Goal: Task Accomplishment & Management: Contribute content

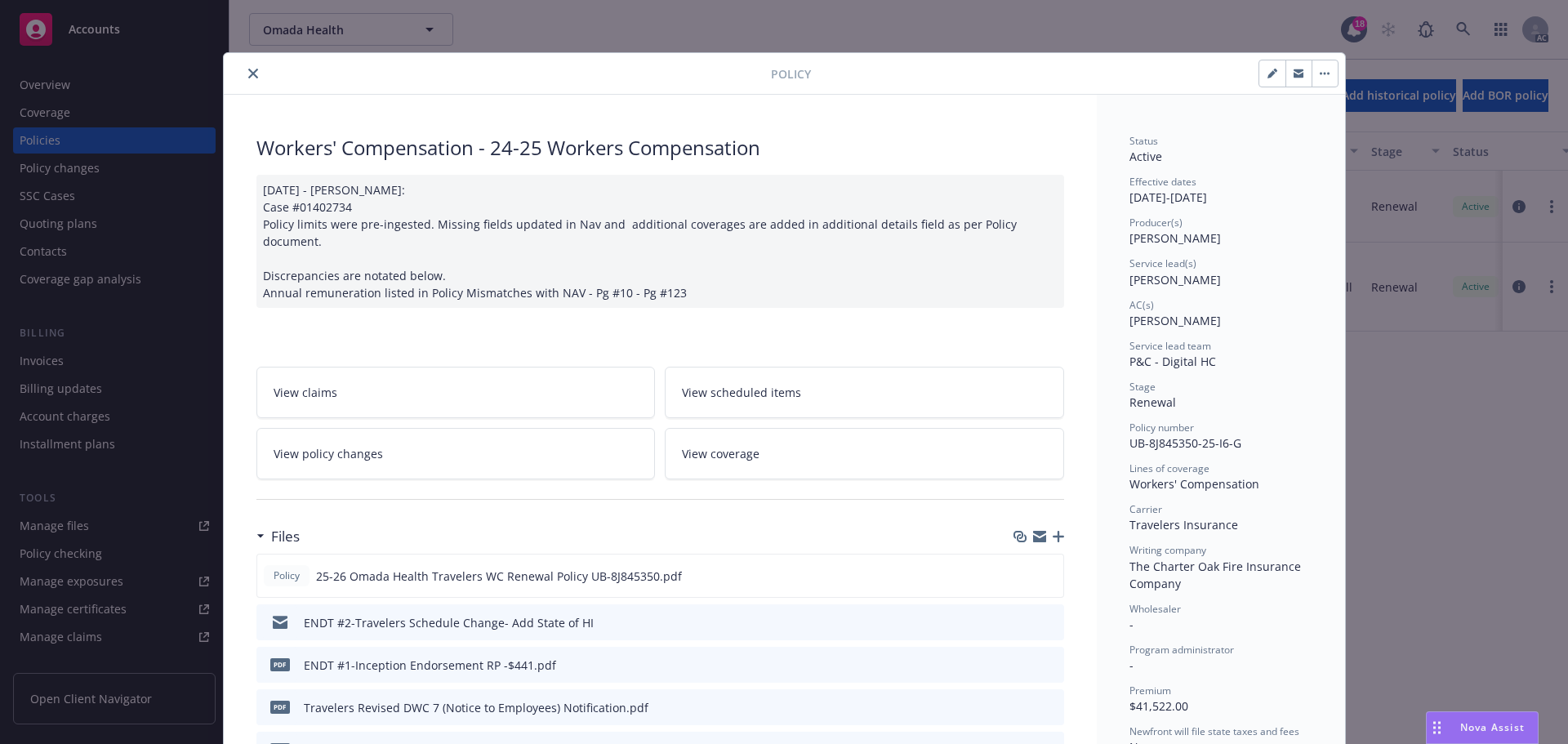
click at [248, 69] on icon "close" at bounding box center [252, 73] width 10 height 10
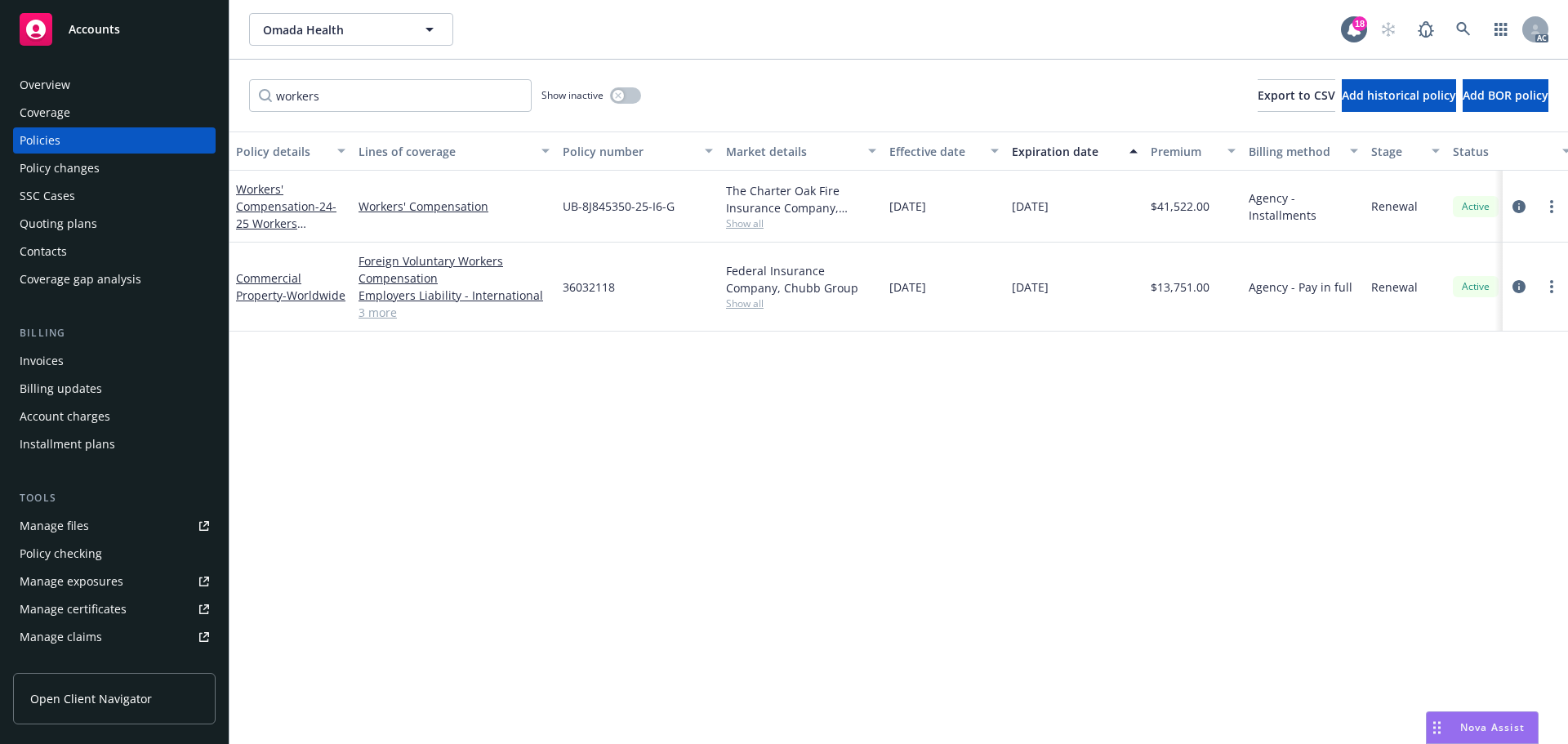
click at [101, 28] on span "Accounts" at bounding box center [94, 29] width 51 height 13
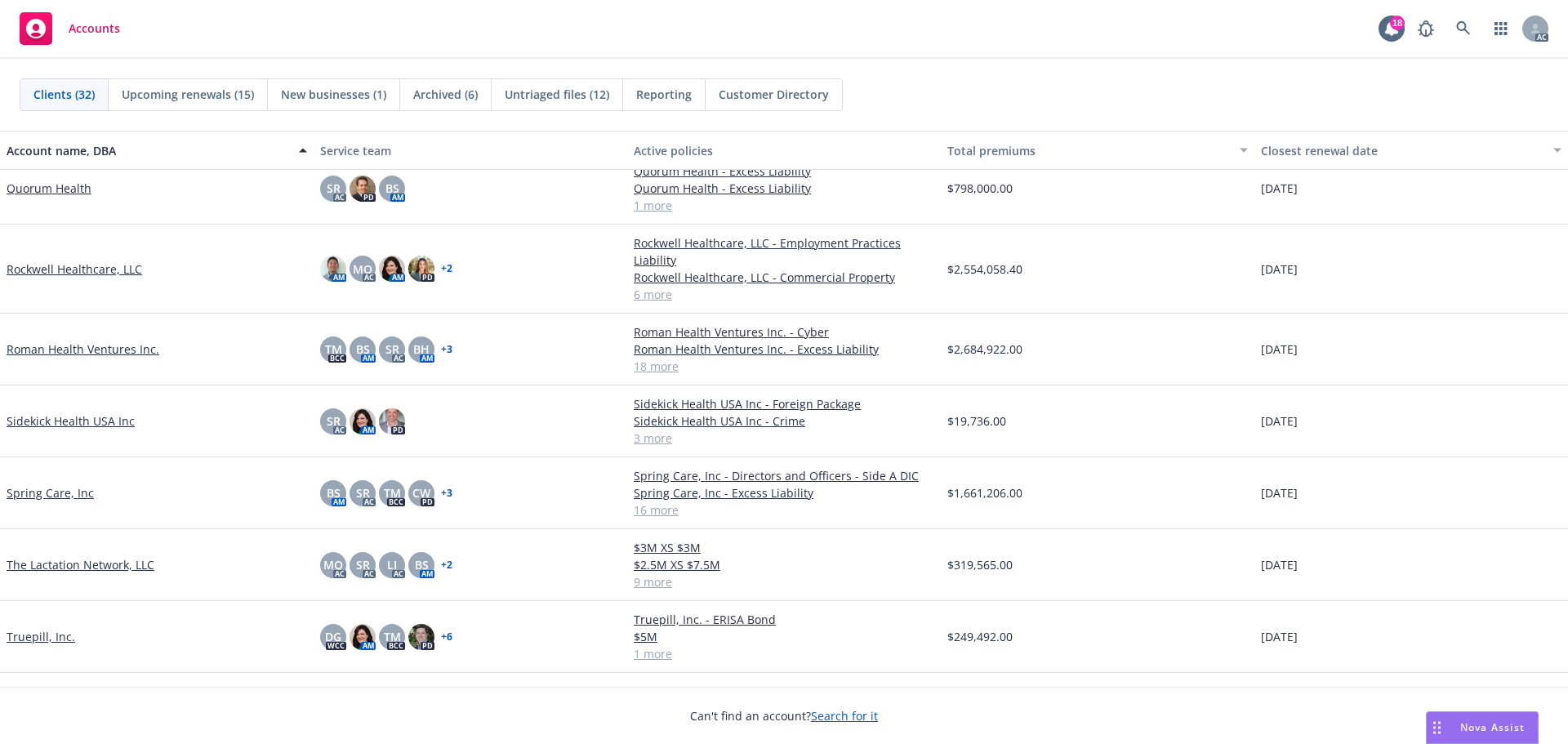
scroll to position [1389, 0]
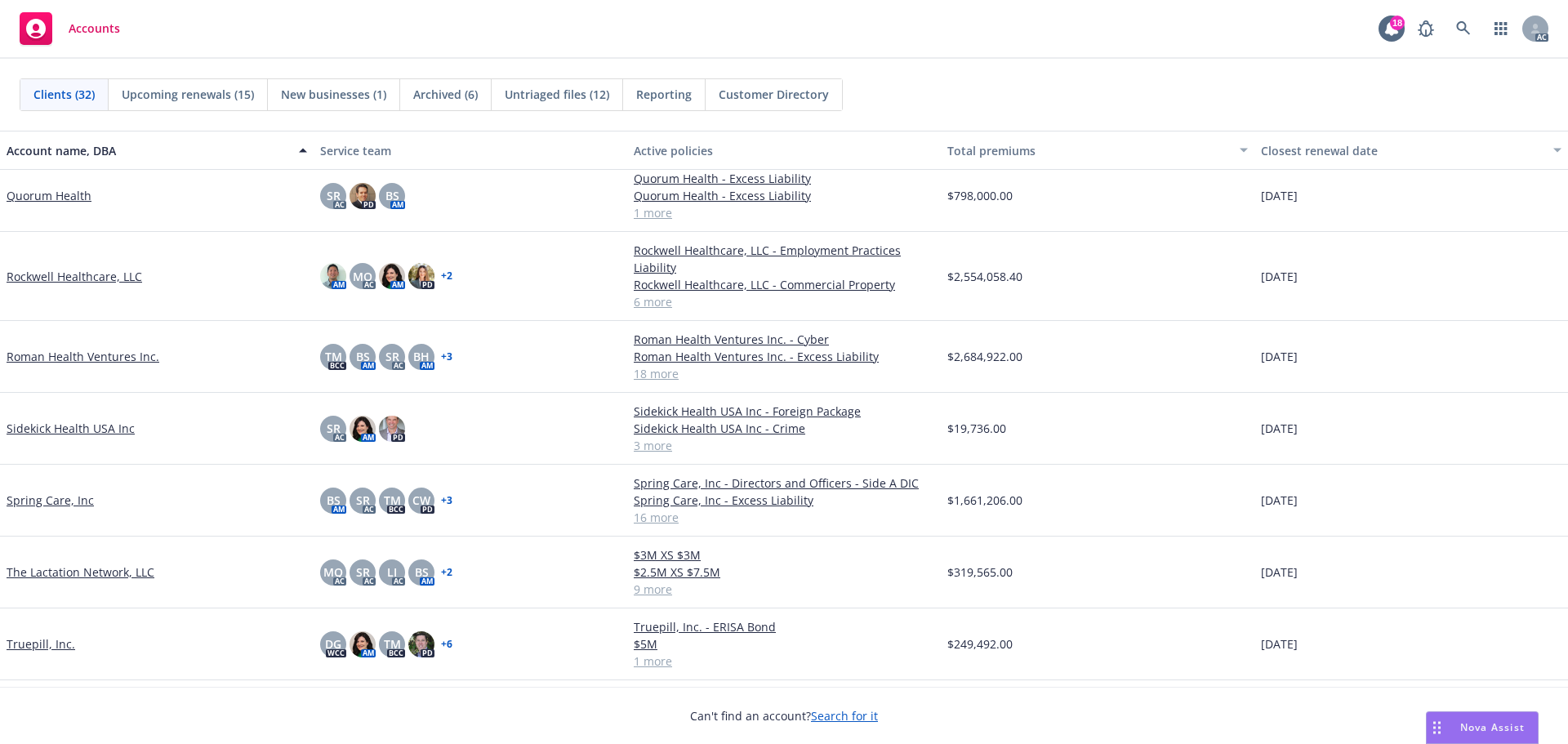
click at [68, 356] on link "Roman Health Ventures Inc." at bounding box center [82, 356] width 153 height 17
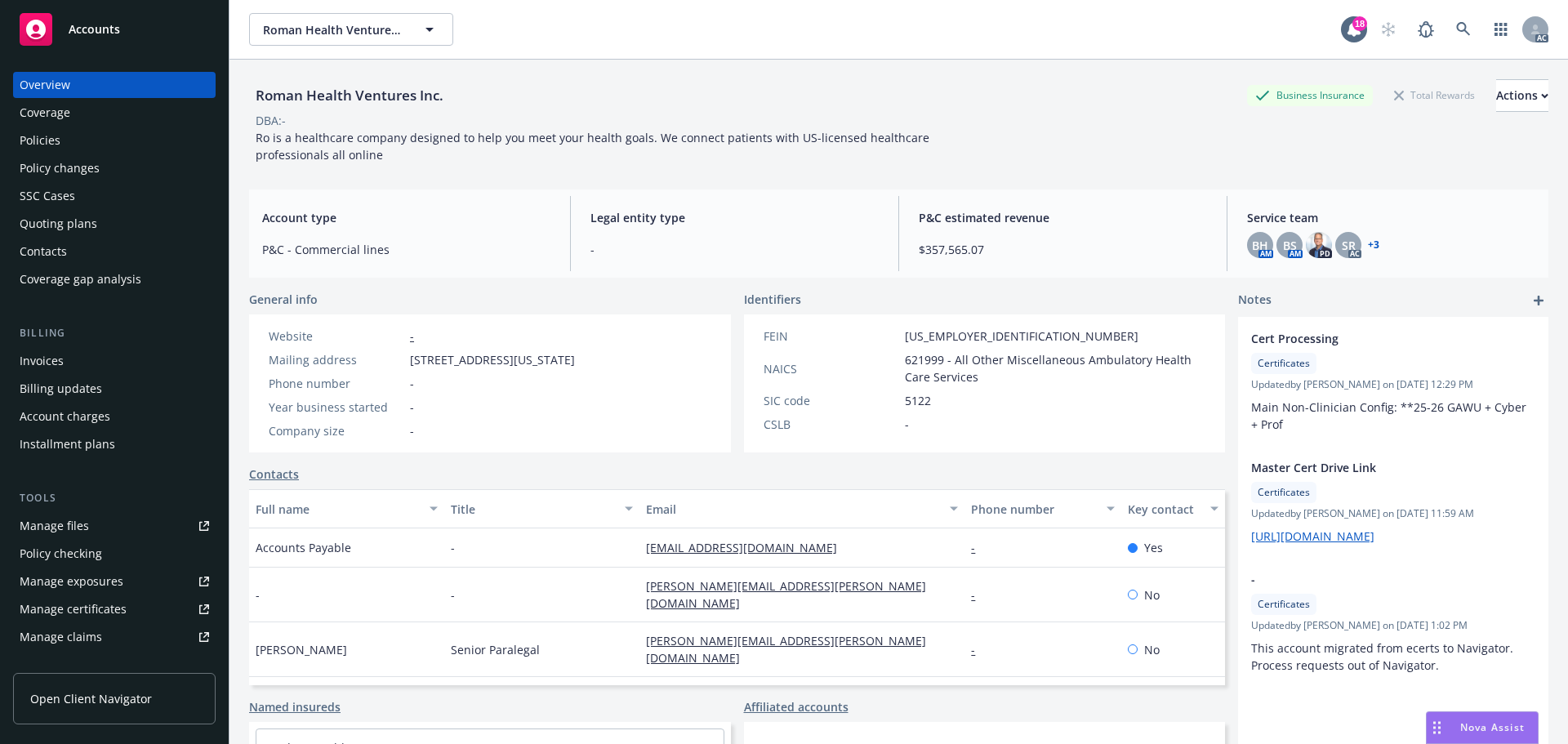
click at [48, 143] on div "Policies" at bounding box center [40, 141] width 41 height 27
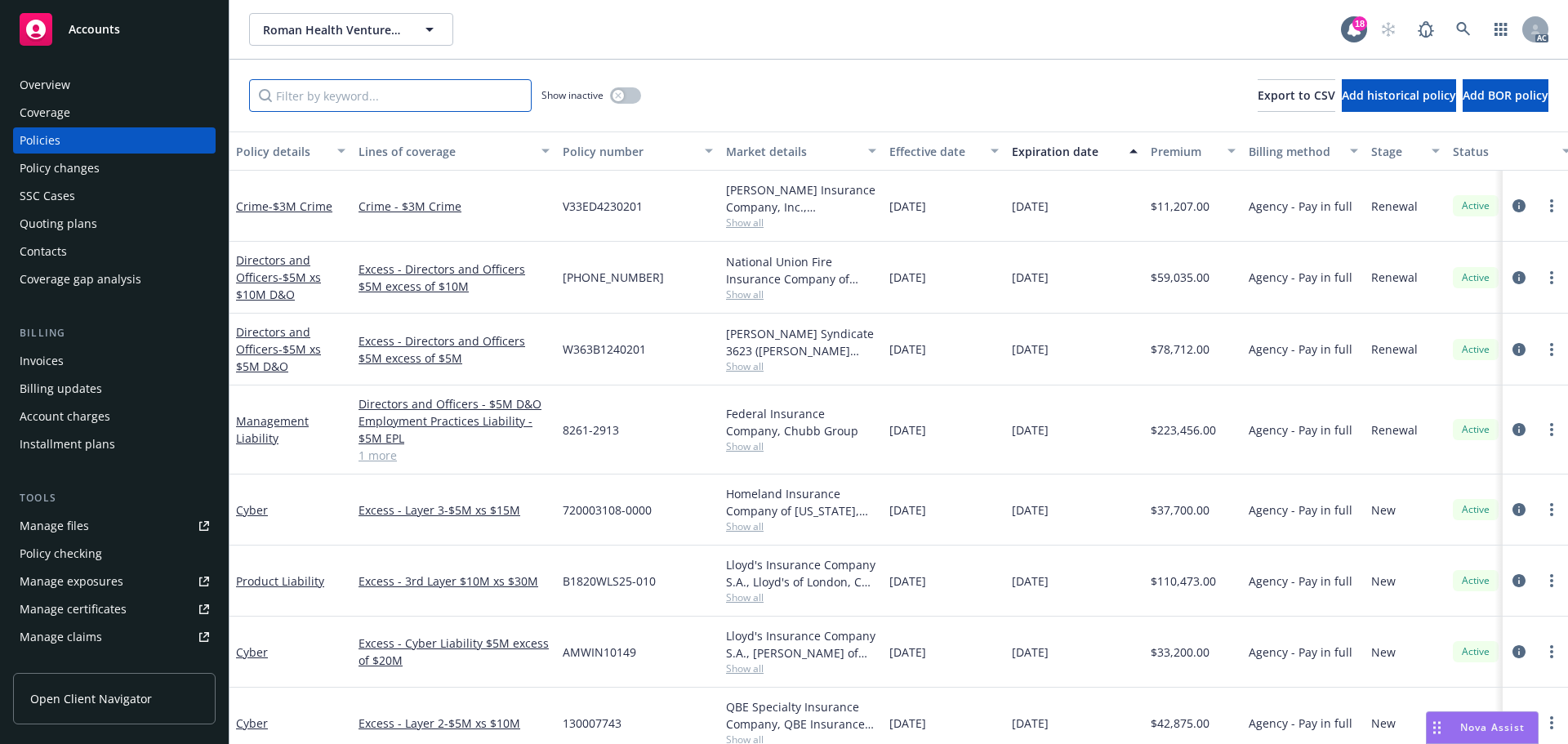
click at [373, 95] on input "Filter by keyword..." at bounding box center [390, 95] width 282 height 33
paste input "711-01-85-25-0001"
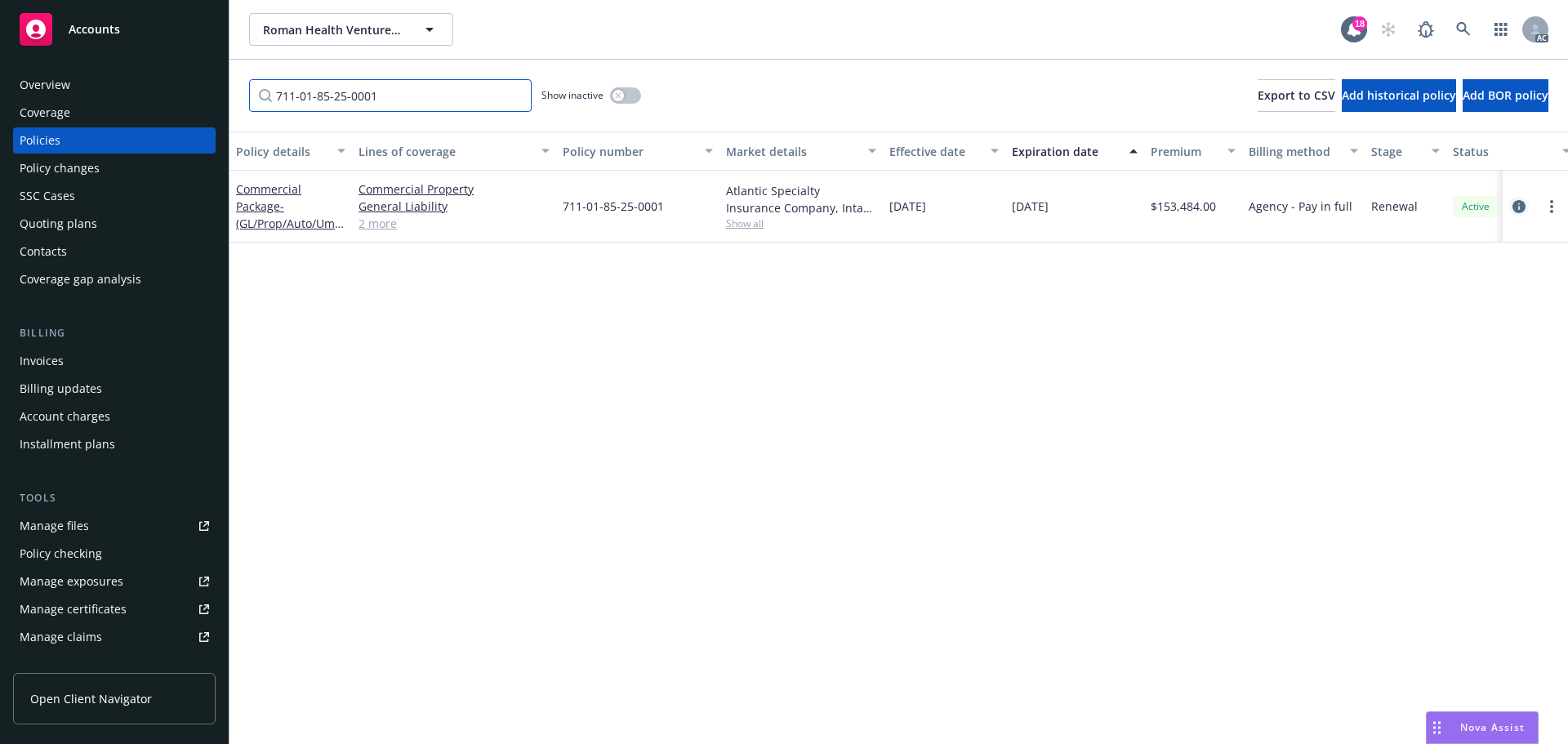
type input "711-01-85-25-0001"
click at [1514, 205] on icon "circleInformation" at bounding box center [1519, 206] width 13 height 13
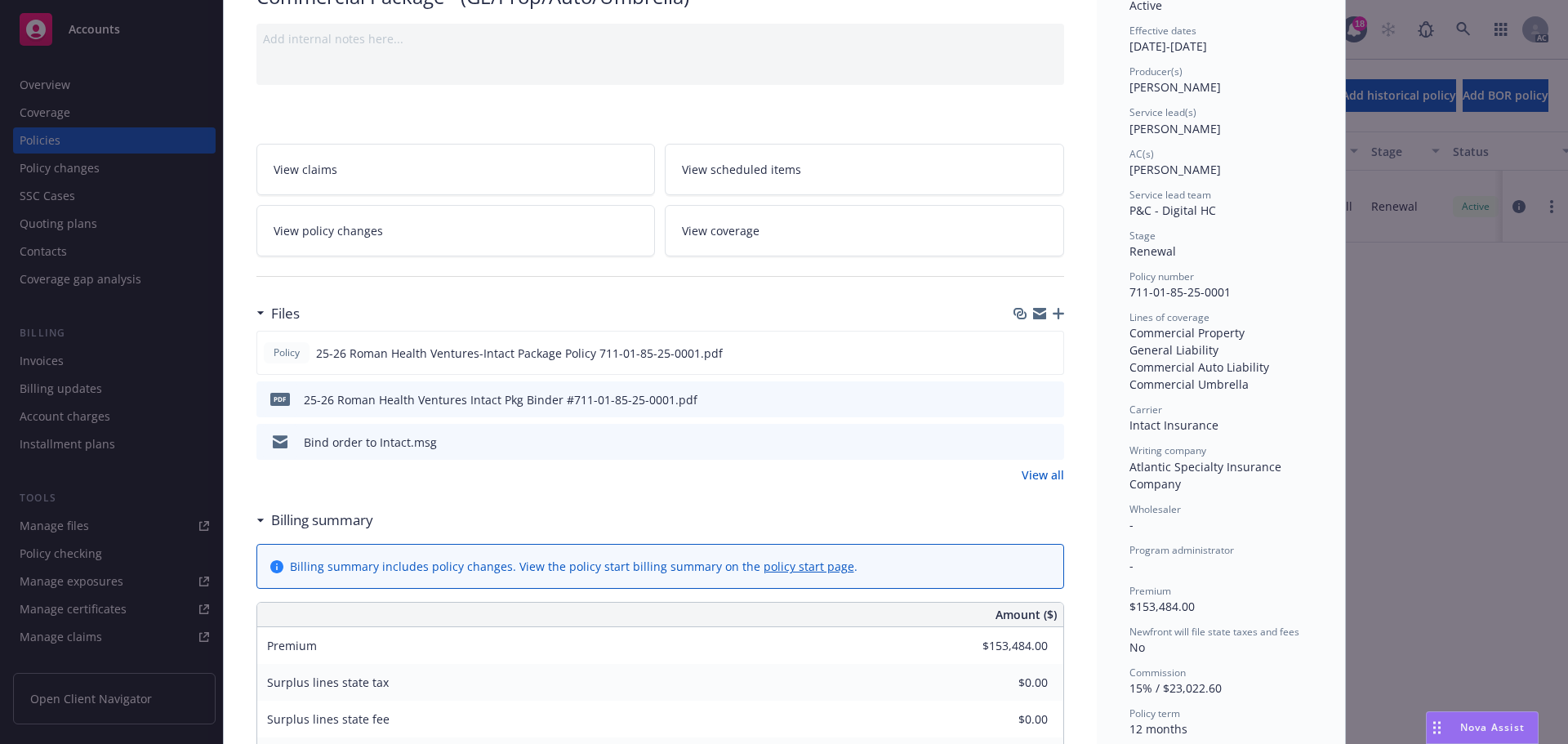
scroll to position [164, 0]
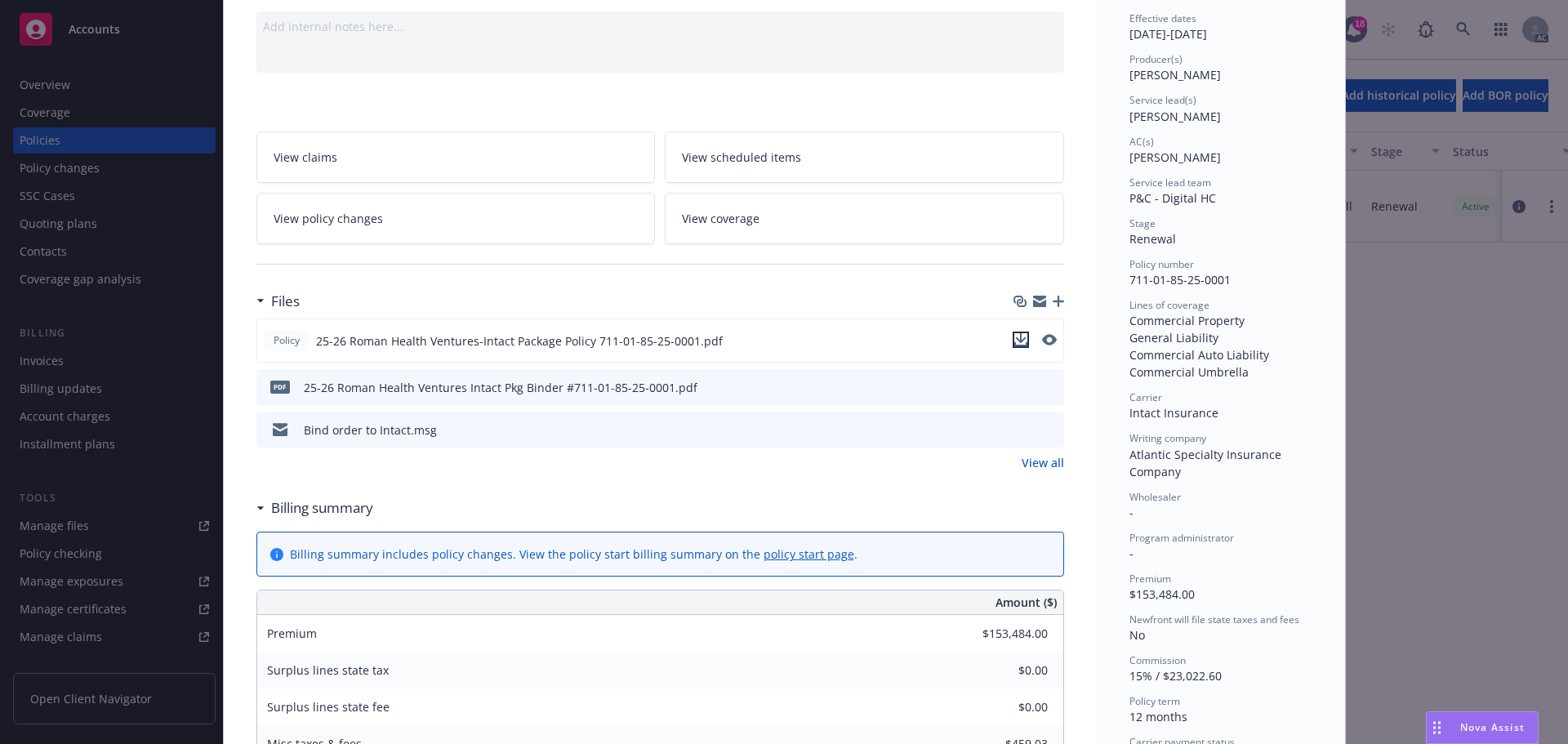
click at [1017, 337] on icon "download file" at bounding box center [1021, 339] width 13 height 13
click at [1016, 388] on icon "download file" at bounding box center [1022, 386] width 13 height 13
click at [1016, 389] on icon "download file" at bounding box center [1022, 386] width 13 height 13
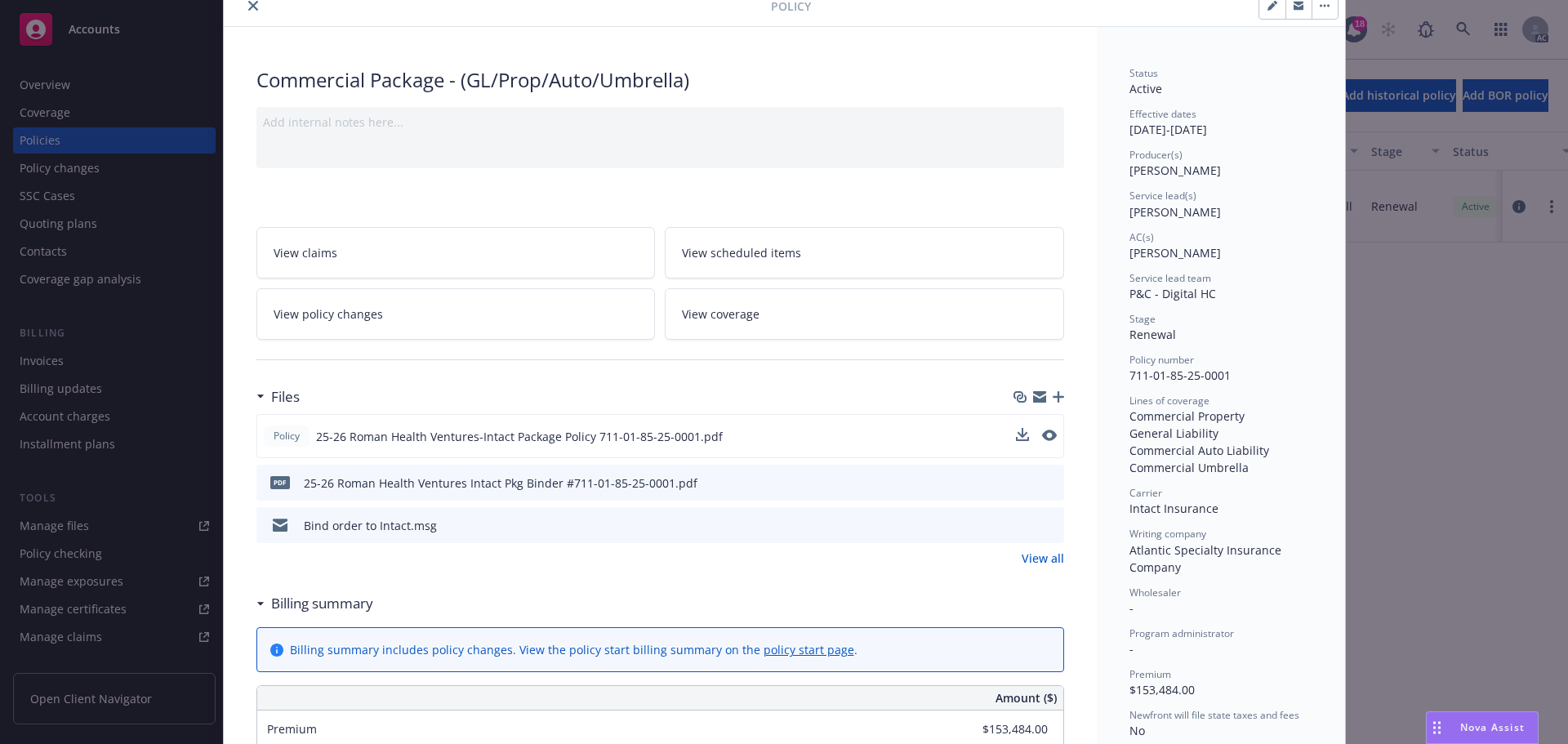
scroll to position [0, 0]
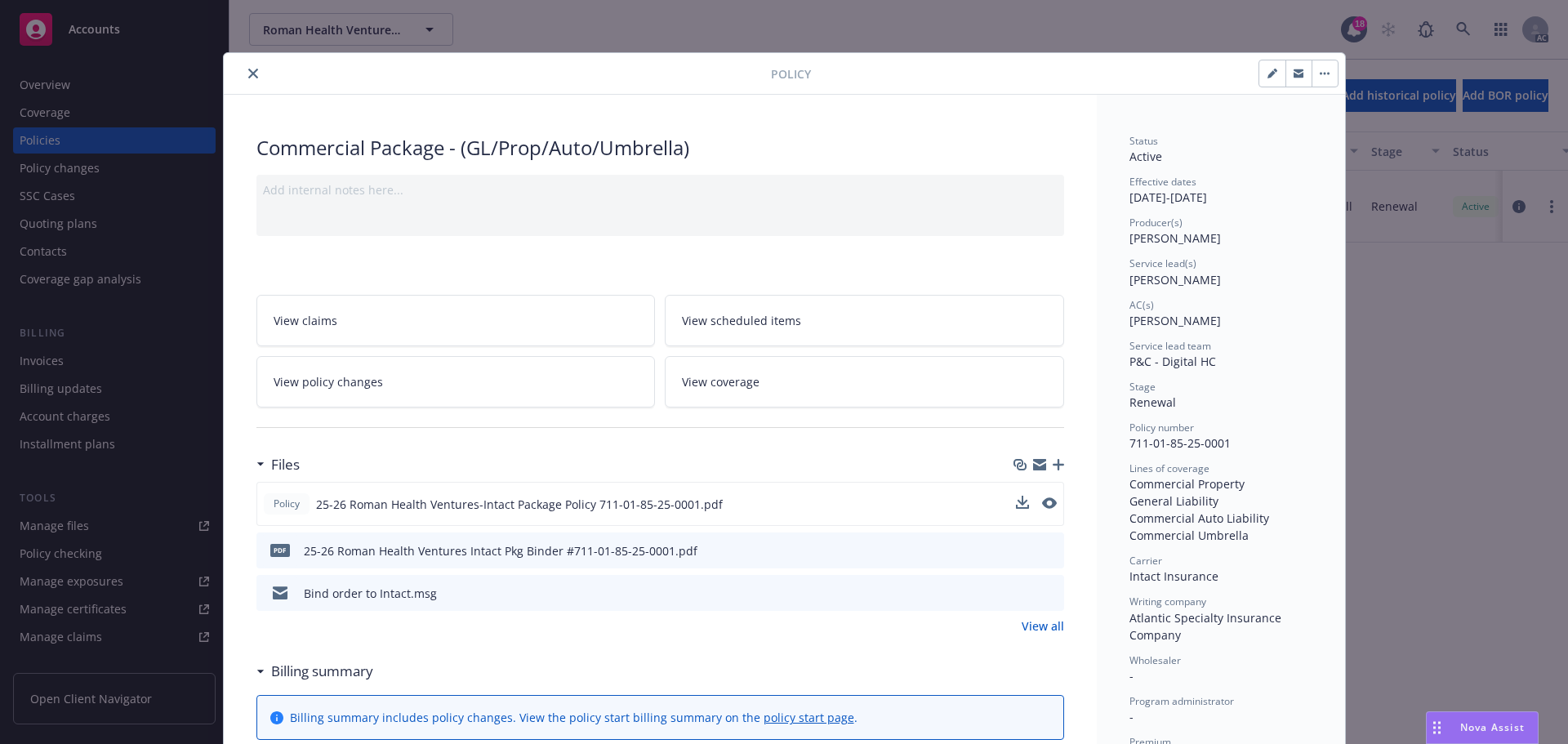
click at [1054, 461] on icon "button" at bounding box center [1058, 464] width 12 height 12
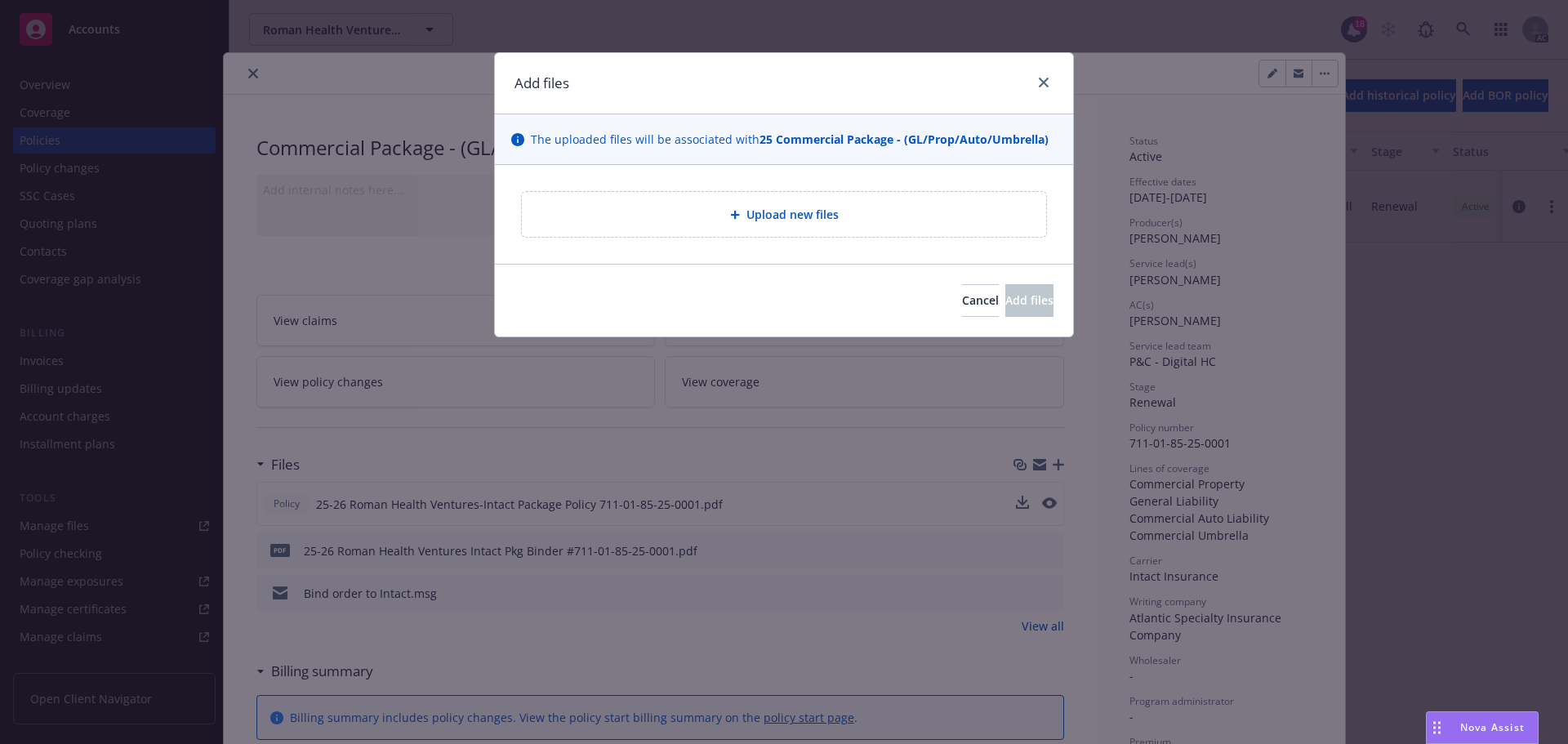
click at [804, 217] on span "Upload new files" at bounding box center [792, 213] width 92 height 17
type textarea "x"
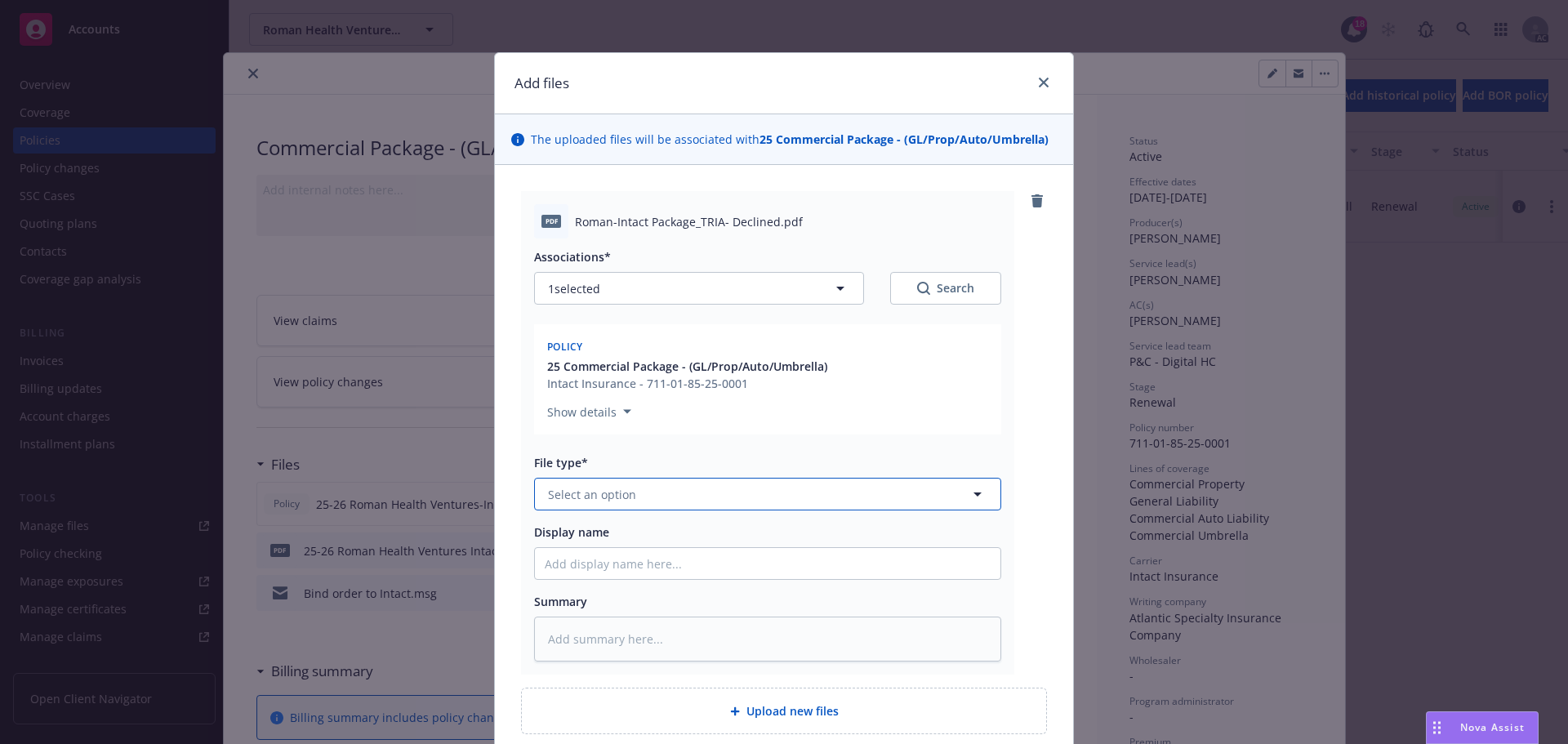
click at [638, 498] on button "Select an option" at bounding box center [768, 494] width 467 height 33
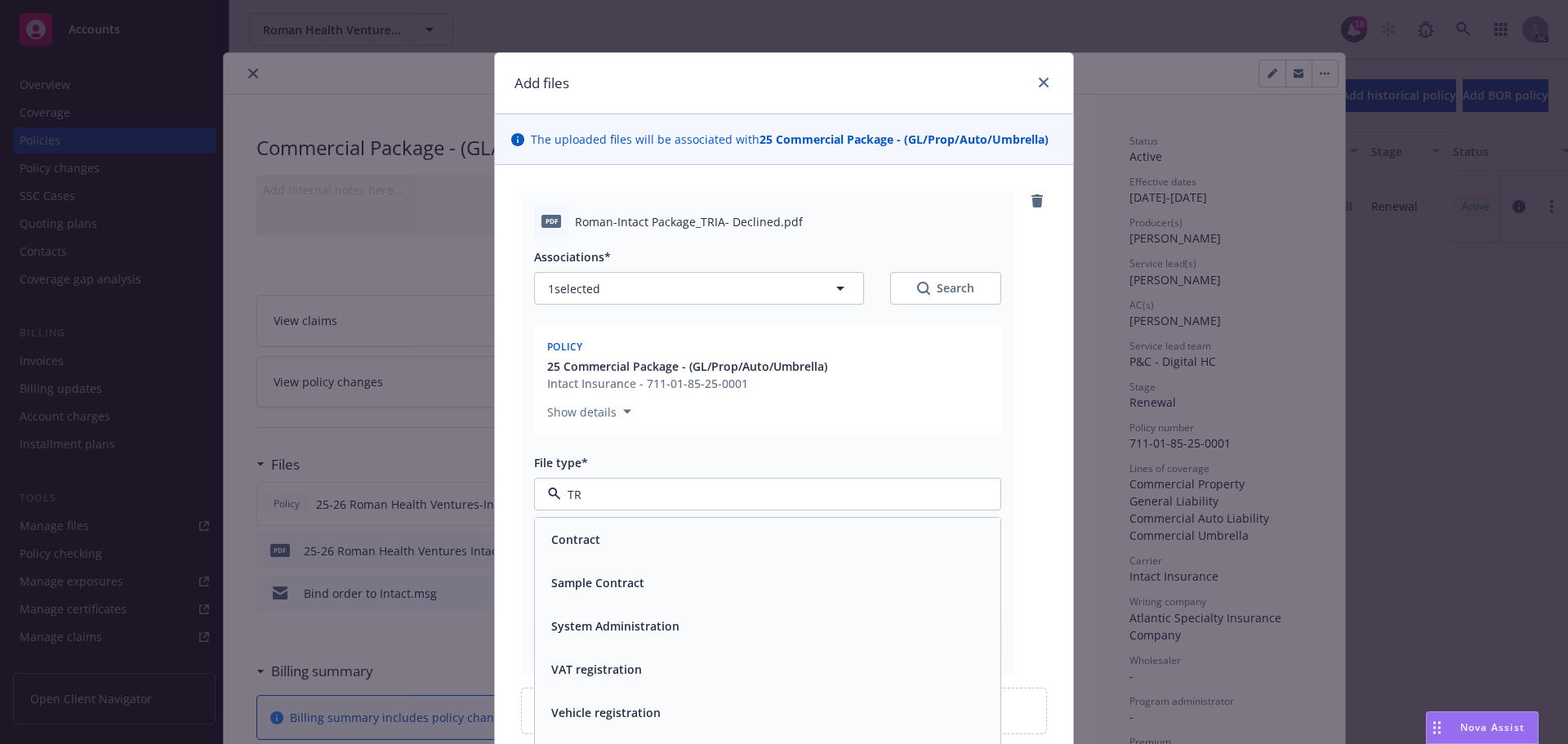
type input "T"
type input "appli"
click at [643, 575] on span "Application - signed" at bounding box center [606, 583] width 111 height 17
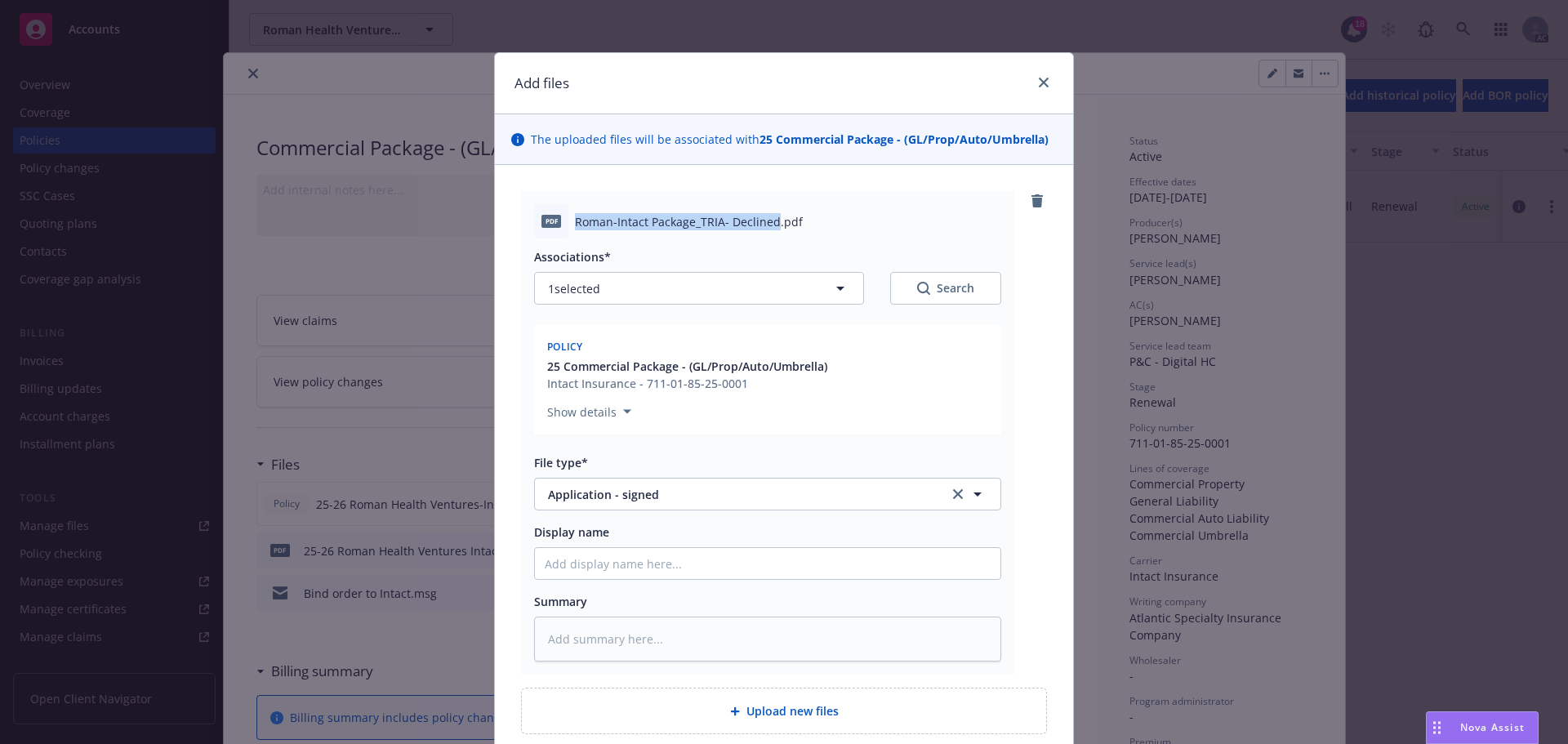
drag, startPoint x: 568, startPoint y: 219, endPoint x: 767, endPoint y: 221, distance: 199.0
click at [767, 221] on span "Roman-Intact Package_TRIA- Declined.pdf" at bounding box center [689, 221] width 228 height 17
copy span "Roman-Intact Package_TRIA- Declined"
click at [638, 558] on input "Display name" at bounding box center [768, 563] width 466 height 31
paste input "Roman-Intact Package_TRIA- Declined"
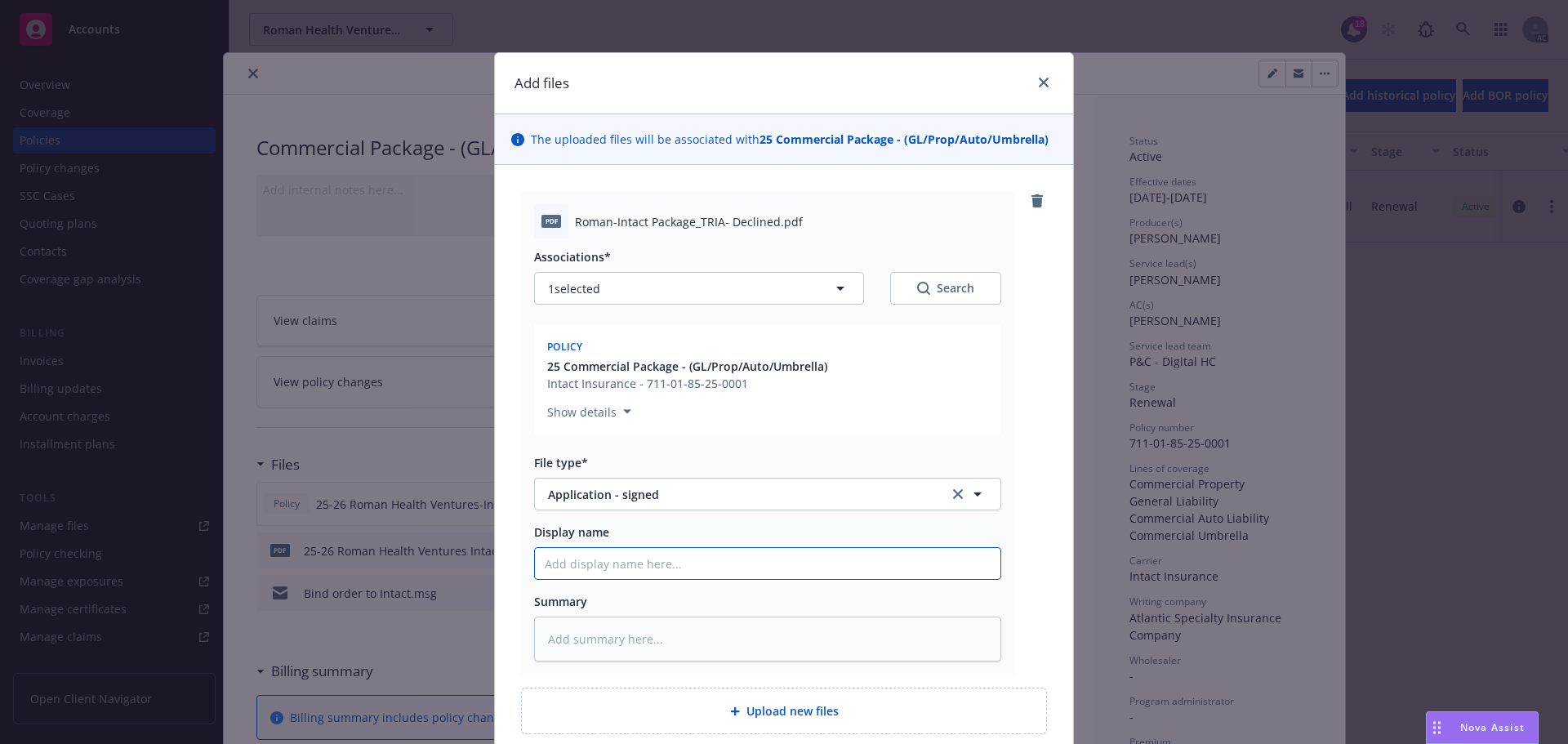
type textarea "x"
type input "Roman-Intact Package_TRIA- Declined"
click at [641, 637] on textarea at bounding box center [768, 639] width 467 height 45
paste textarea "Roman-Intact Package_TRIA- Declined"
type textarea "x"
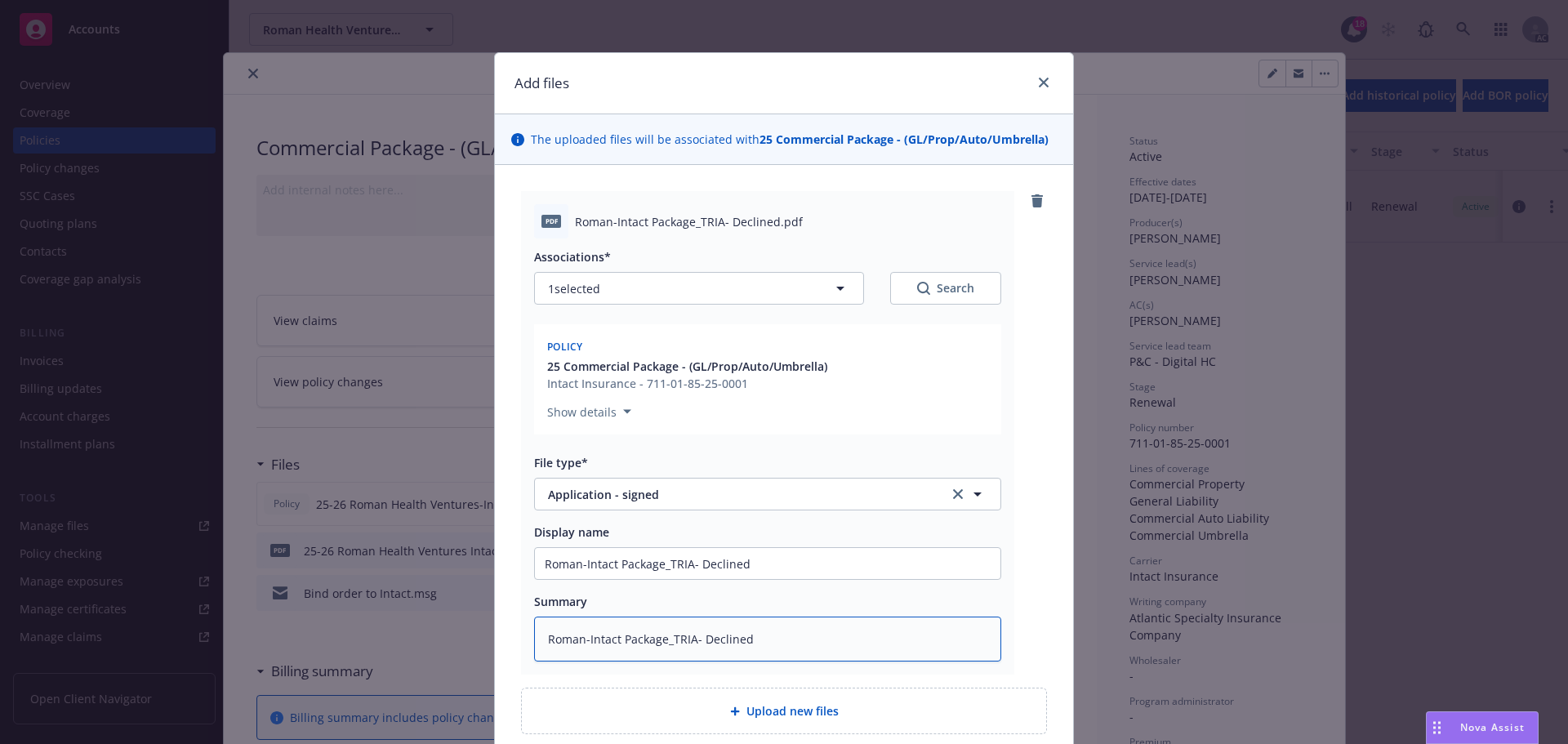
scroll to position [143, 0]
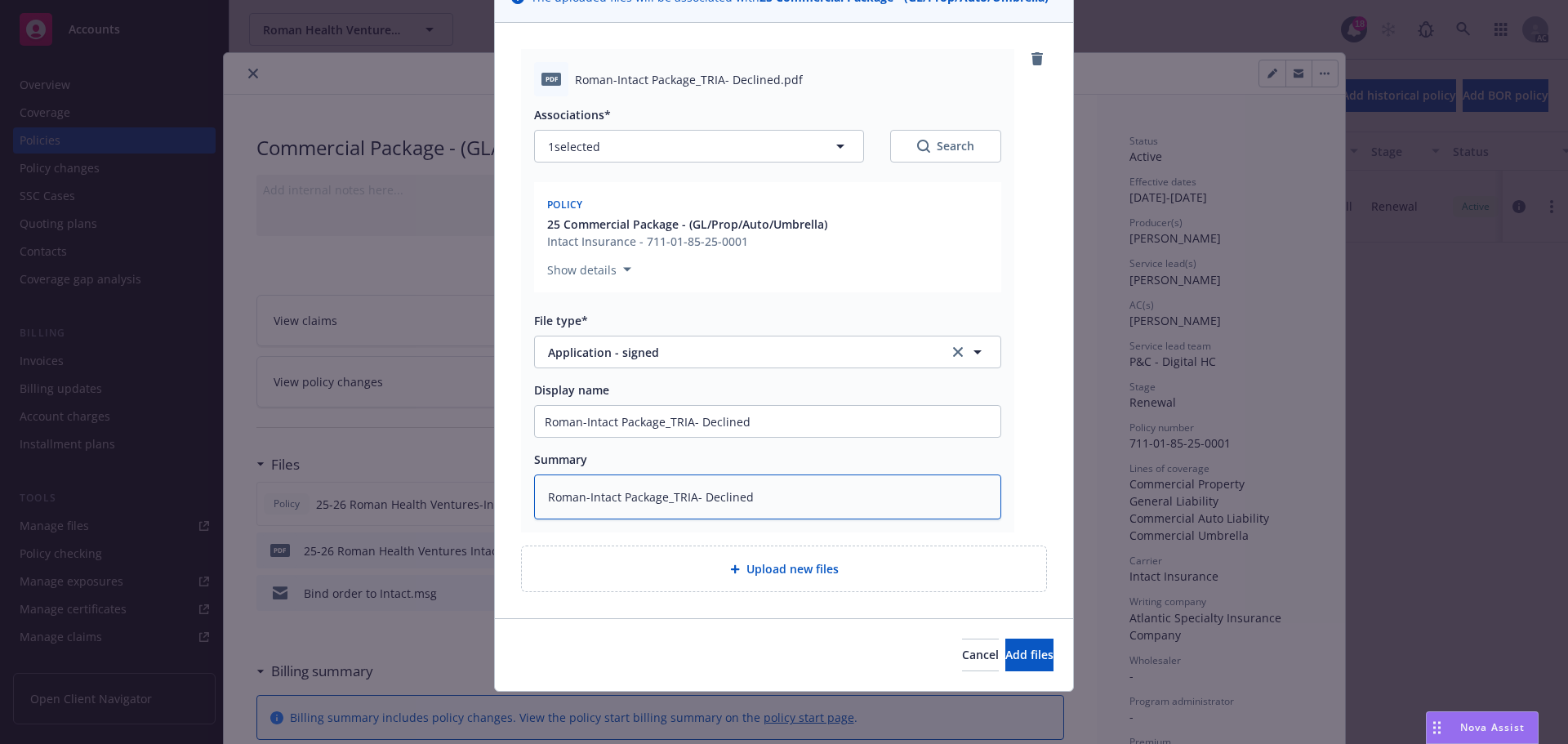
type textarea "Roman-Intact Package_TRIA- Declined"
click at [761, 568] on span "Upload new files" at bounding box center [792, 569] width 92 height 17
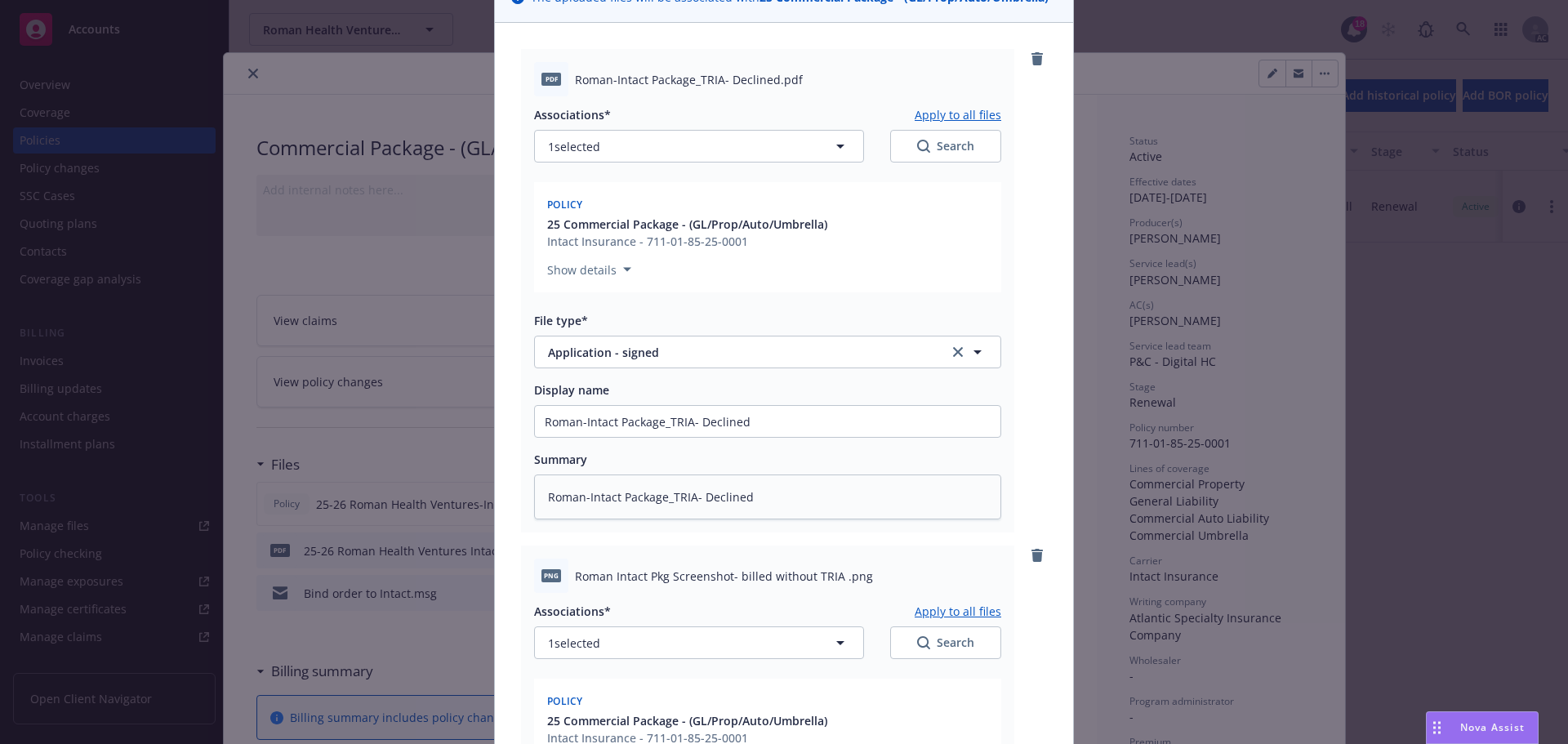
type textarea "x"
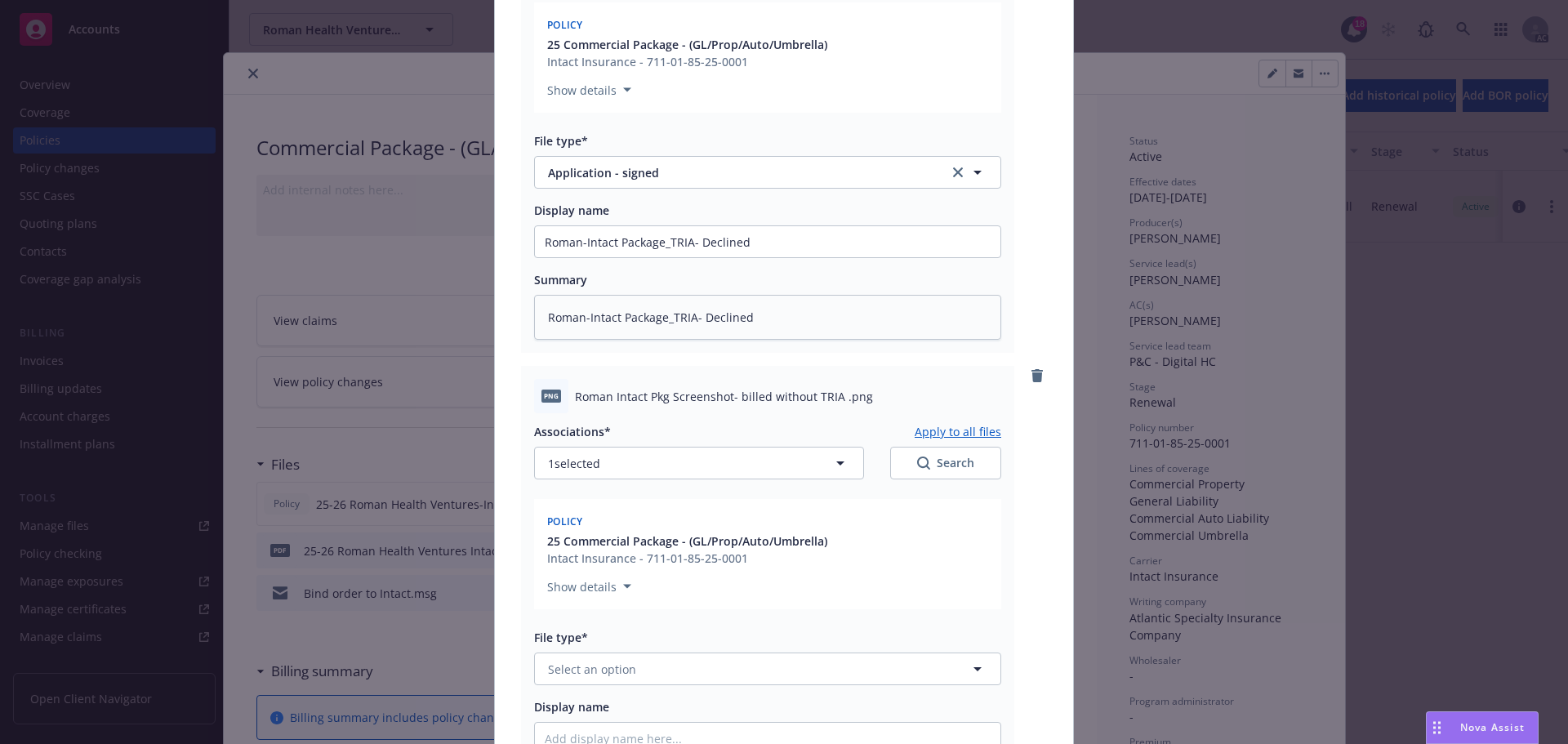
scroll to position [469, 0]
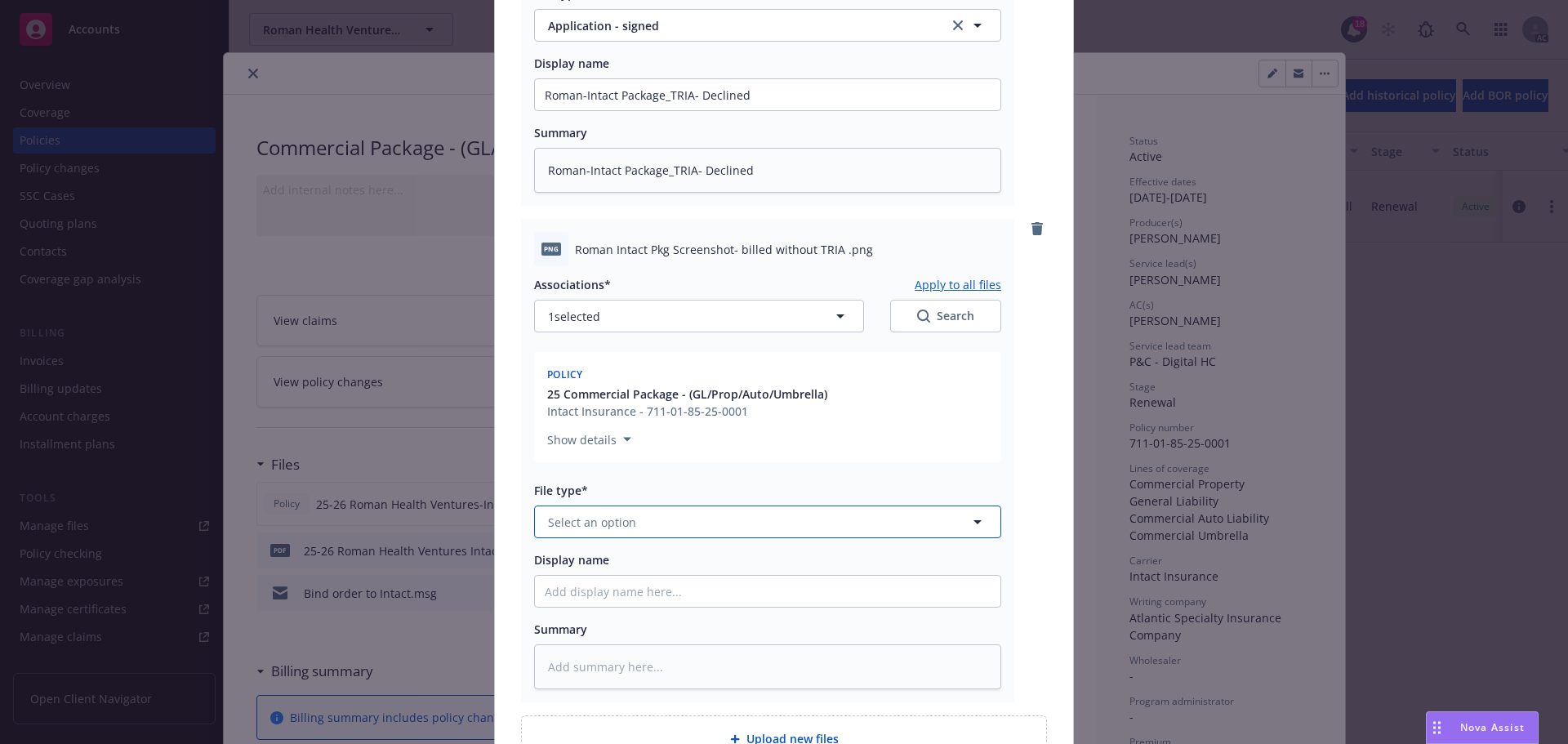
click at [622, 523] on span "Select an option" at bounding box center [592, 522] width 89 height 17
type input "other"
click at [633, 570] on div "Other" at bounding box center [768, 567] width 446 height 24
drag, startPoint x: 568, startPoint y: 250, endPoint x: 829, endPoint y: 250, distance: 261.0
click at [829, 250] on div "png Roman Intact Pkg Screenshot- billed without TRIA .png" at bounding box center [768, 249] width 467 height 35
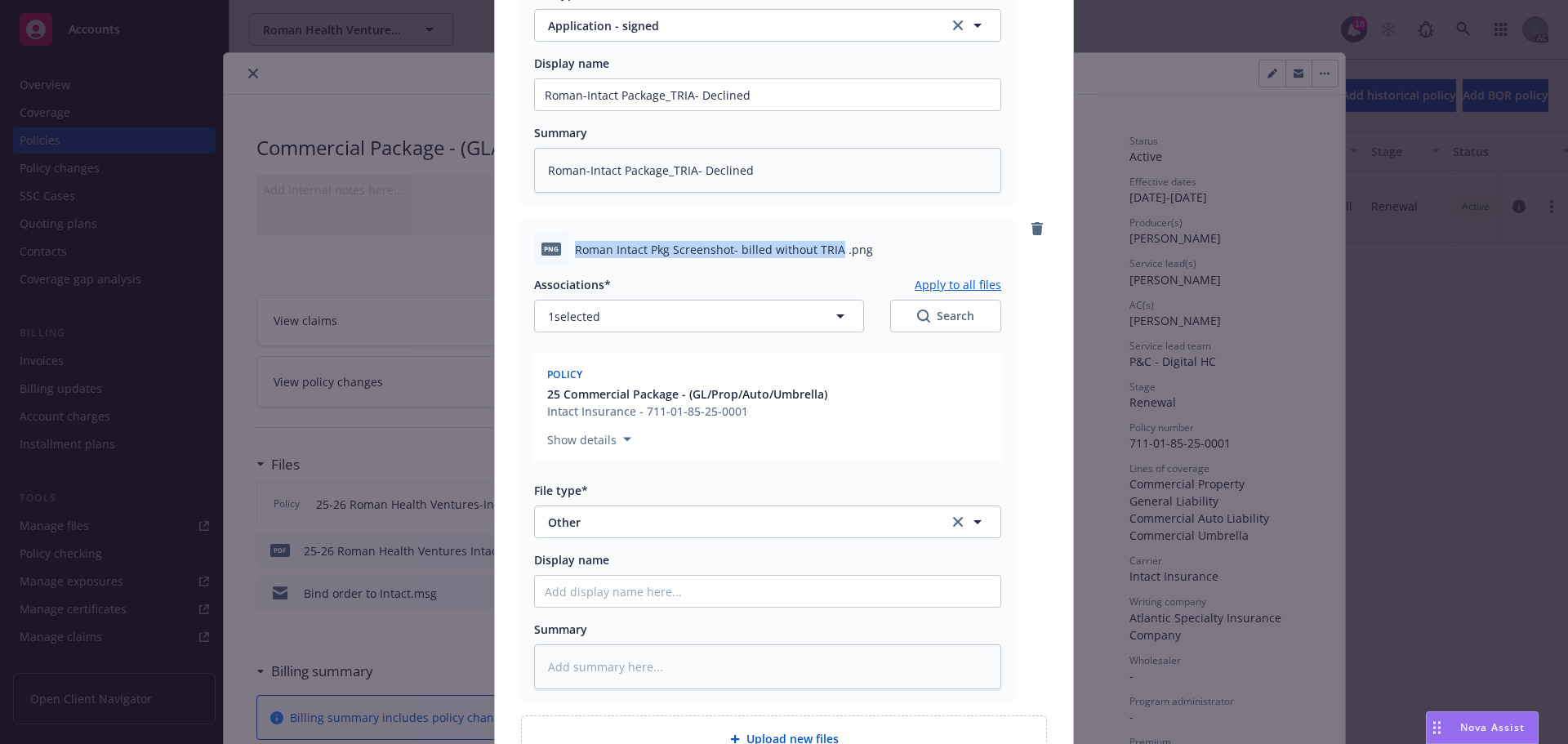
copy span "Roman Intact Pkg Screenshot- billed without TRIA"
click at [628, 593] on input "Display name" at bounding box center [768, 591] width 466 height 31
paste input "Roman Intact Pkg Screenshot- billed without TRIA"
type textarea "x"
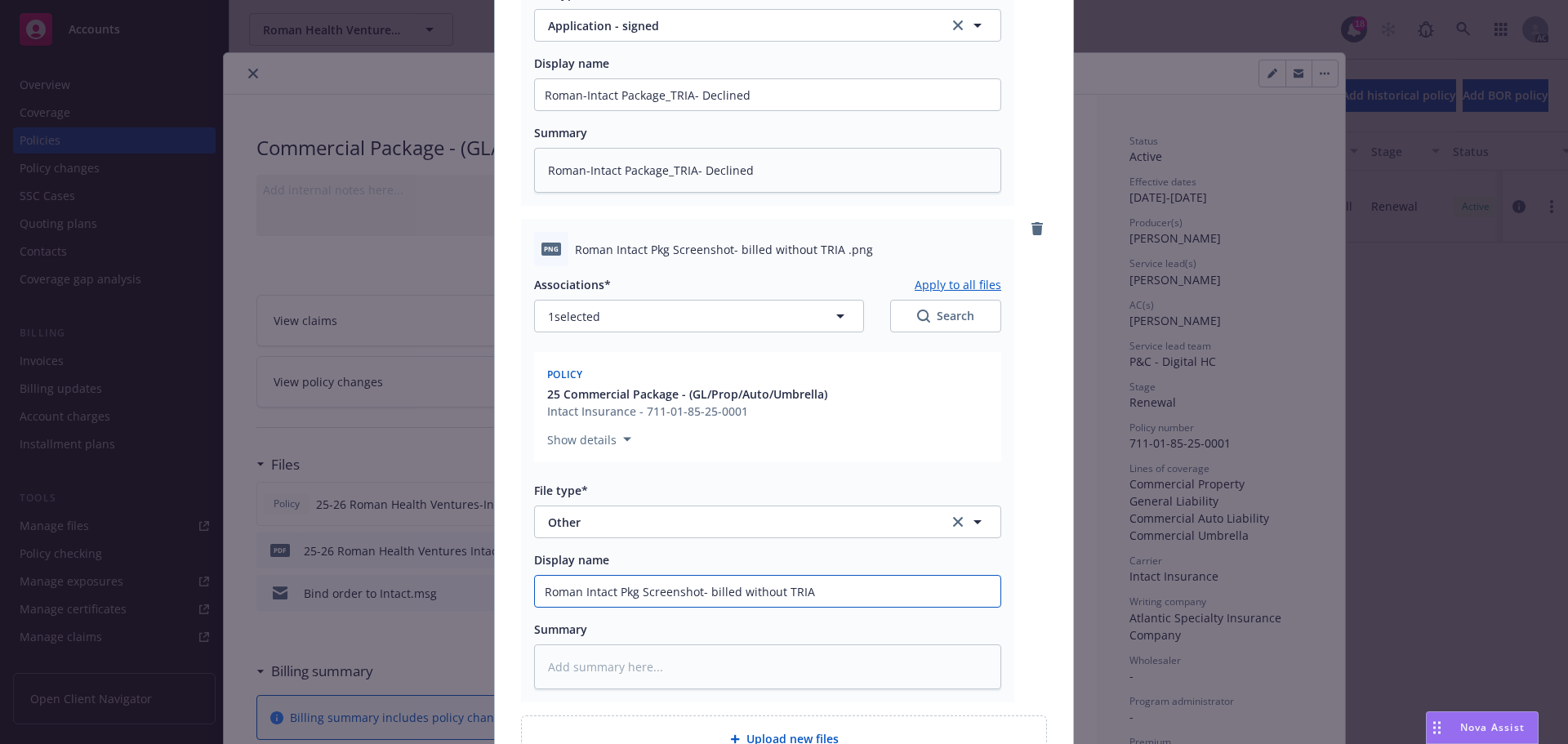
type input "Roman Intact Pkg Screenshot- billed without TRIA"
click at [590, 672] on textarea at bounding box center [768, 667] width 467 height 45
paste textarea "Roman Intact Pkg Screenshot- billed without TRIA"
type textarea "x"
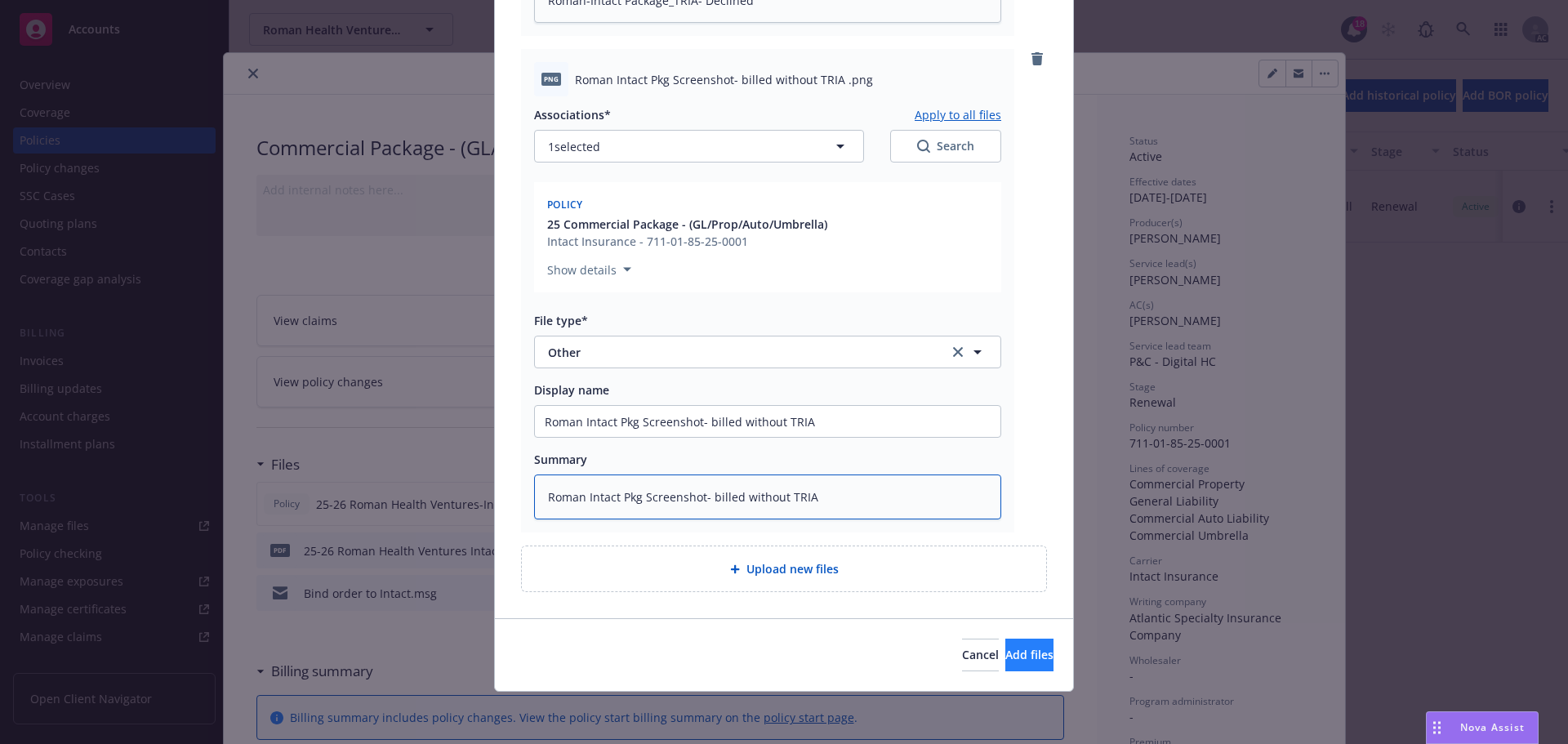
type textarea "Roman Intact Pkg Screenshot- billed without TRIA"
click at [1006, 655] on span "Add files" at bounding box center [1030, 655] width 48 height 16
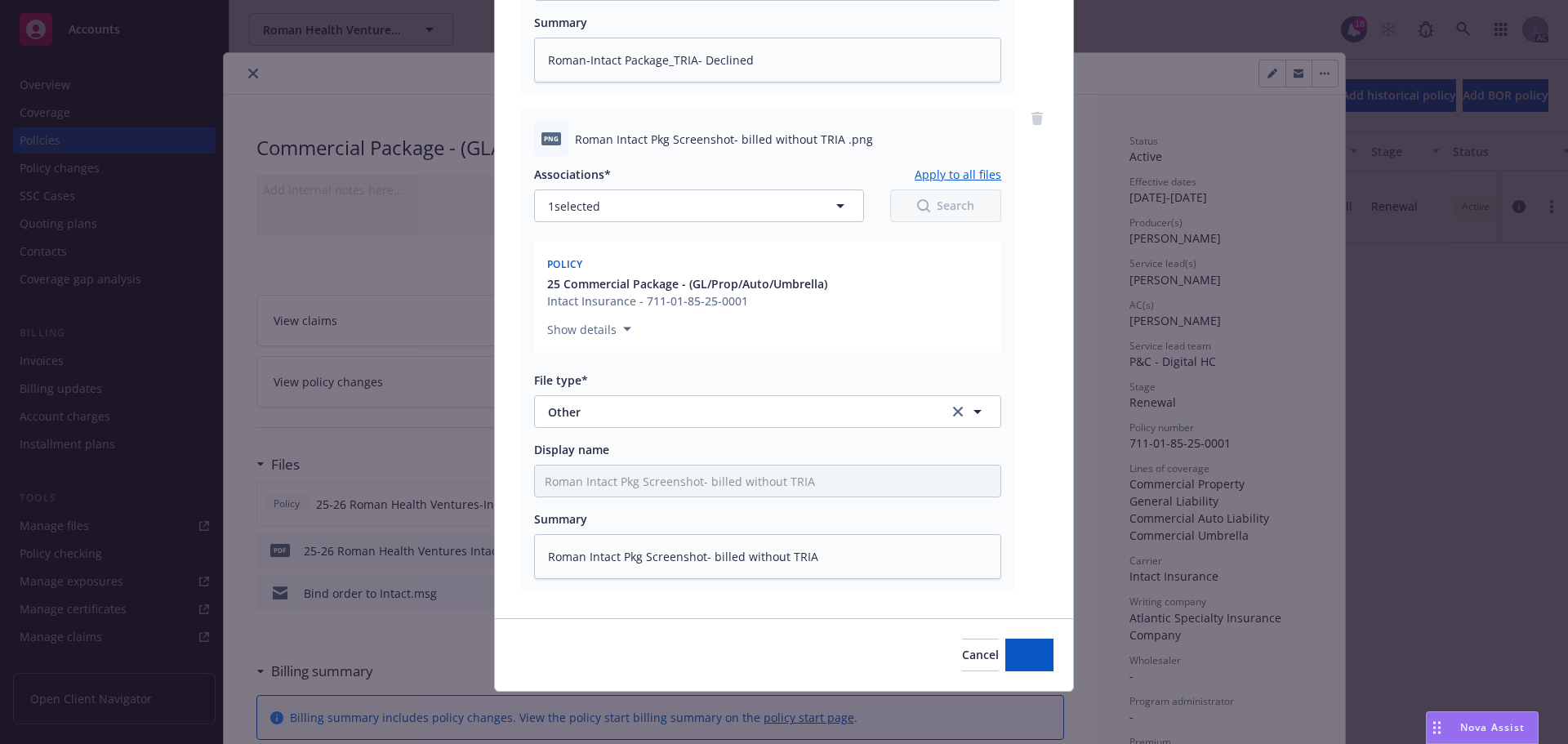
scroll to position [579, 0]
type textarea "x"
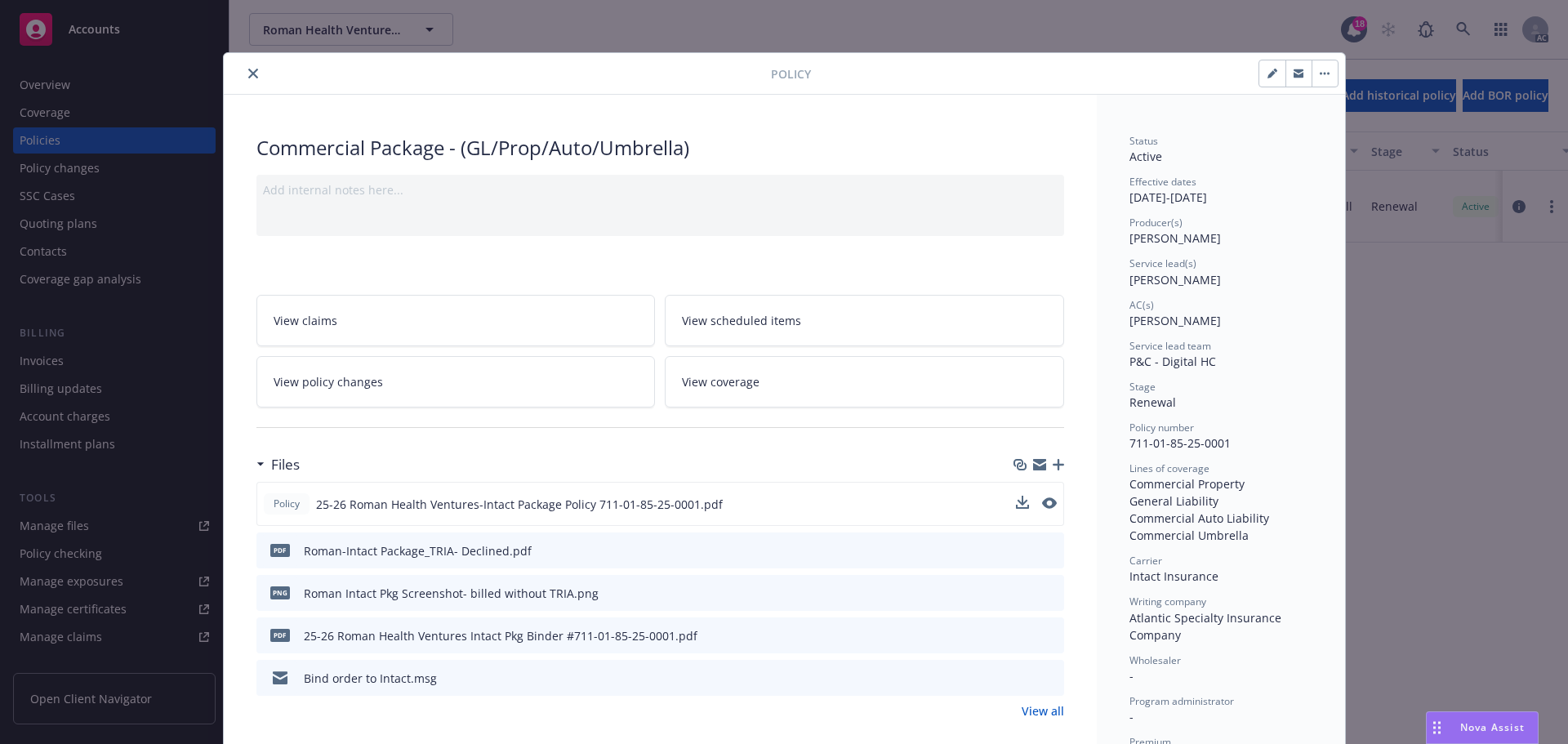
click at [248, 72] on icon "close" at bounding box center [252, 73] width 10 height 10
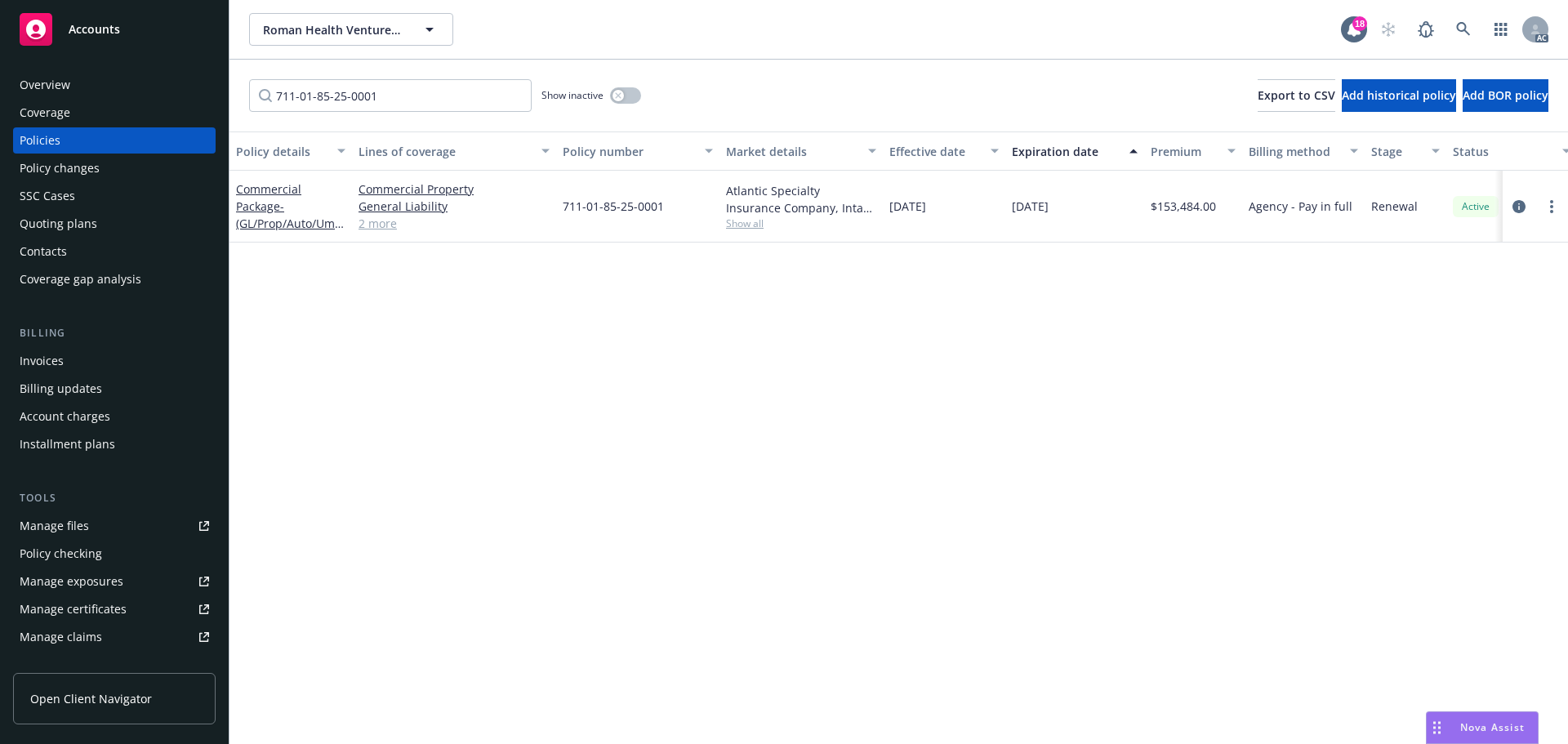
click at [97, 29] on span "Accounts" at bounding box center [94, 29] width 51 height 13
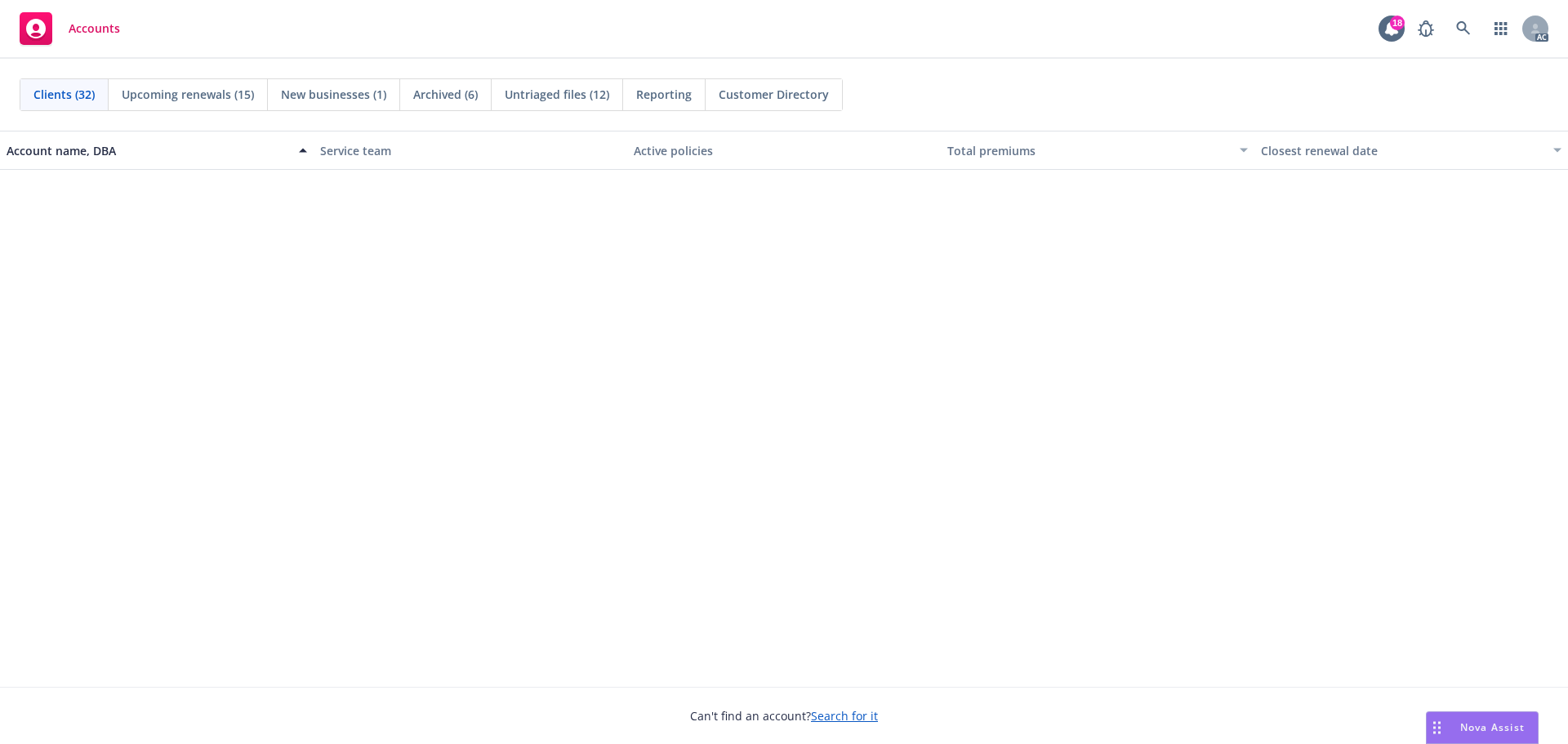
scroll to position [1389, 0]
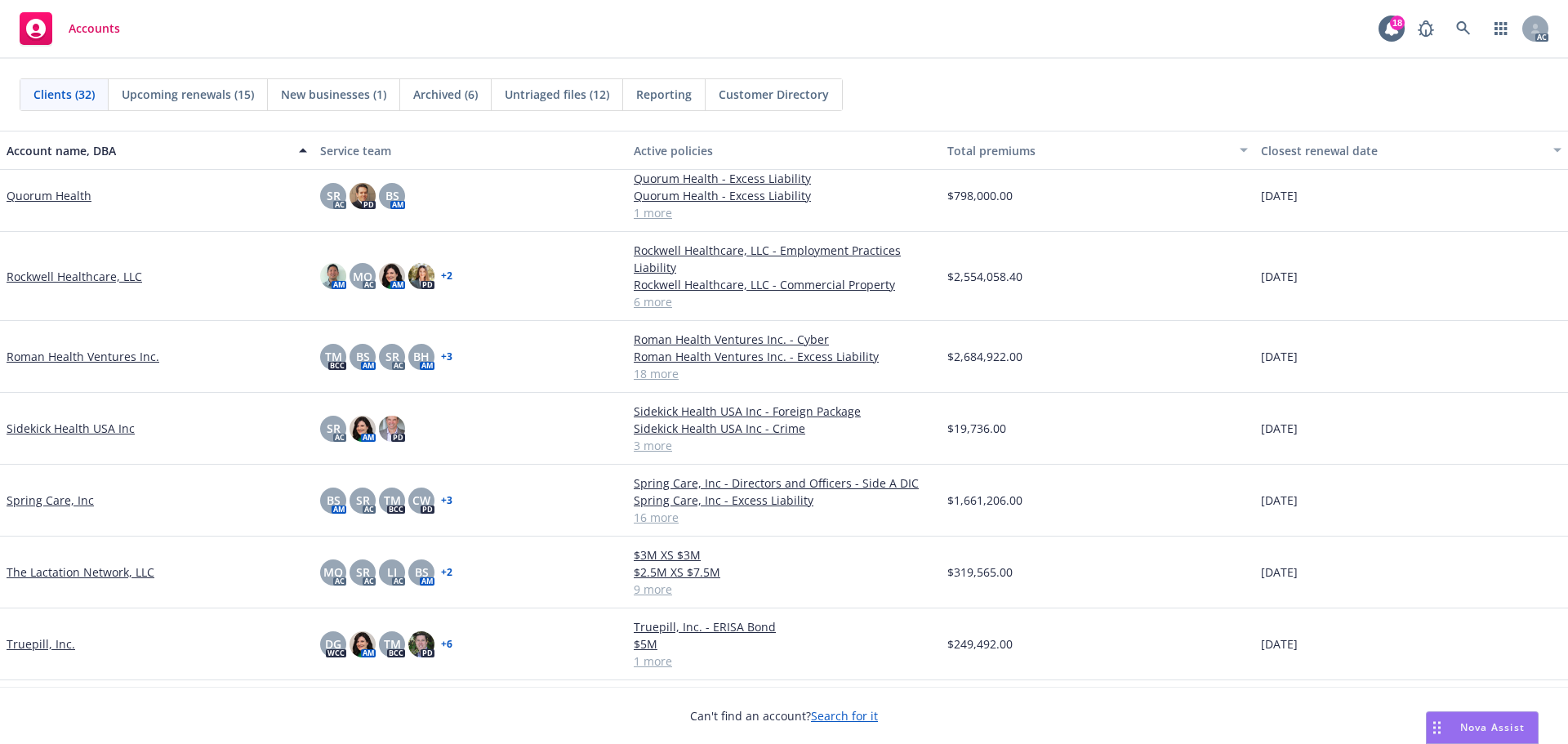
click at [100, 358] on link "Roman Health Ventures Inc." at bounding box center [82, 356] width 153 height 17
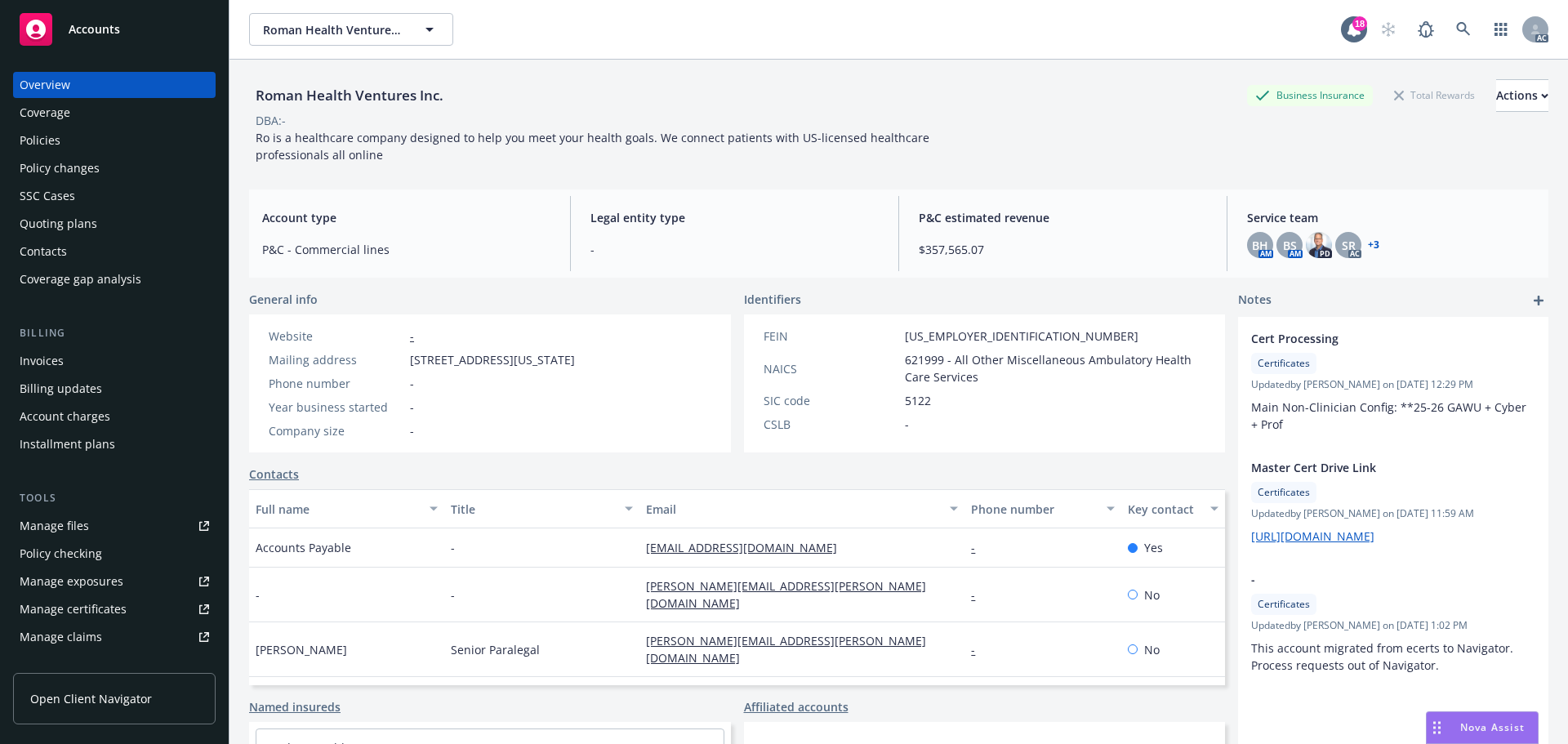
click at [56, 362] on div "Invoices" at bounding box center [42, 361] width 44 height 27
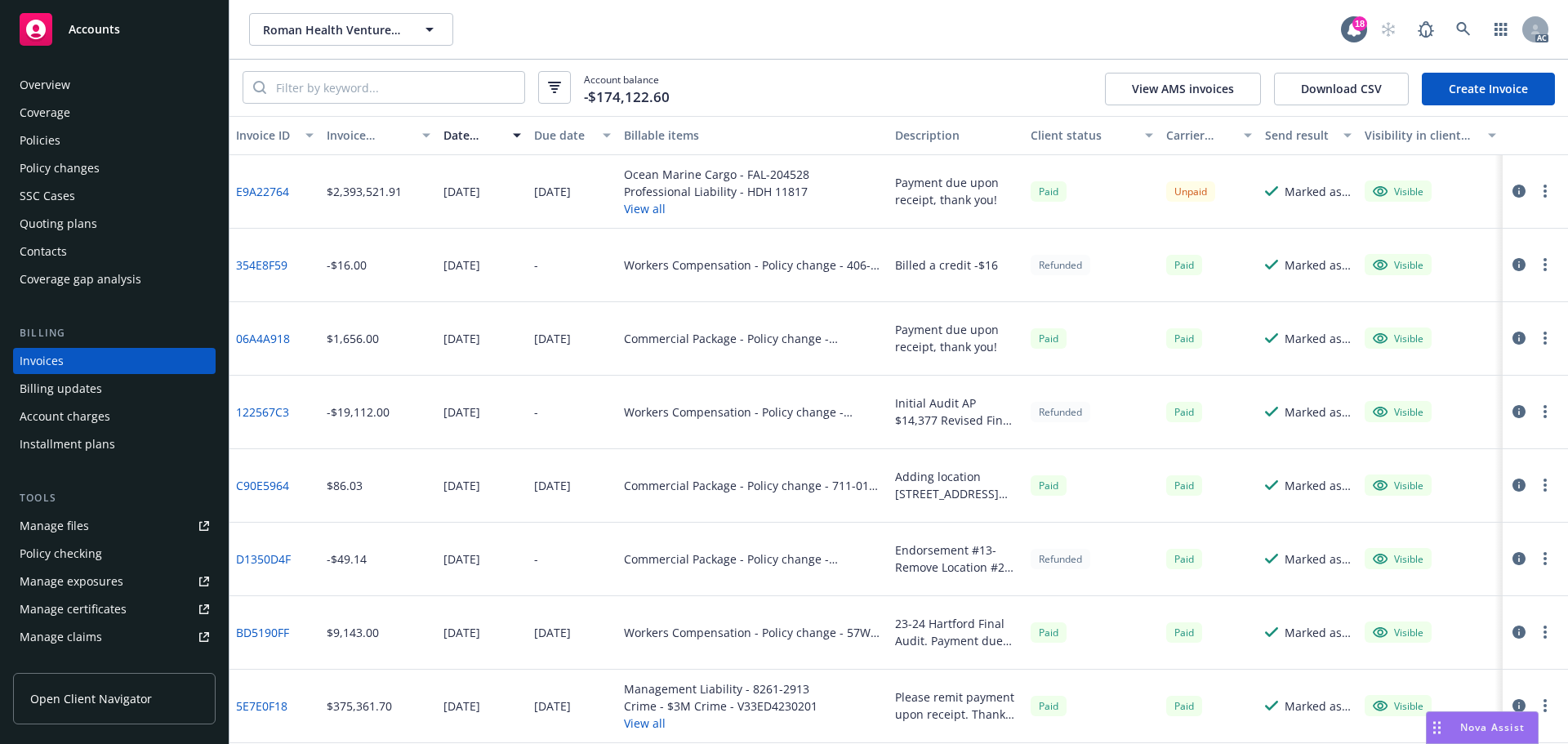
click at [275, 190] on link "E9A22764" at bounding box center [263, 191] width 53 height 17
click at [57, 136] on div "Policies" at bounding box center [40, 141] width 41 height 27
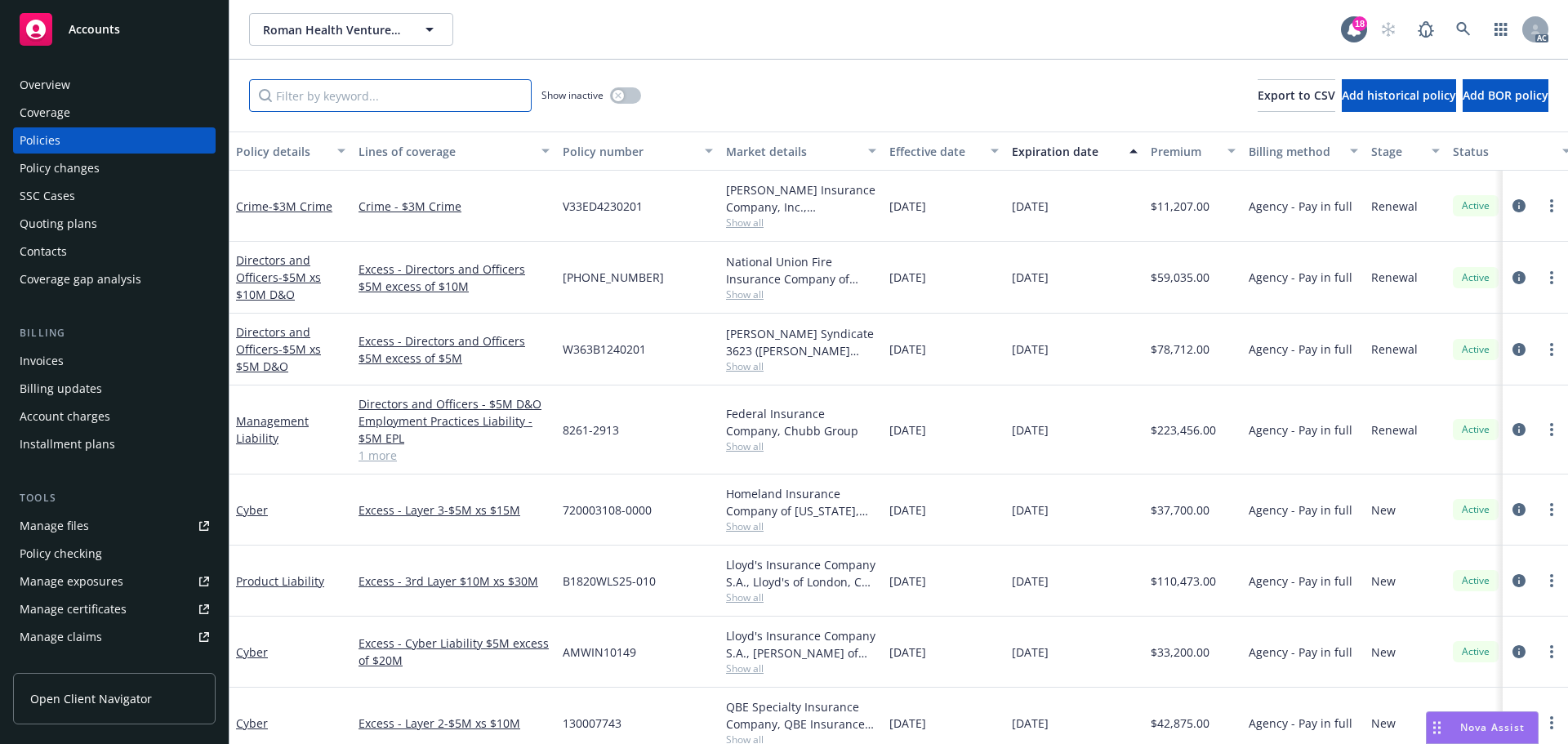
click at [358, 93] on input "Filter by keyword..." at bounding box center [390, 95] width 282 height 33
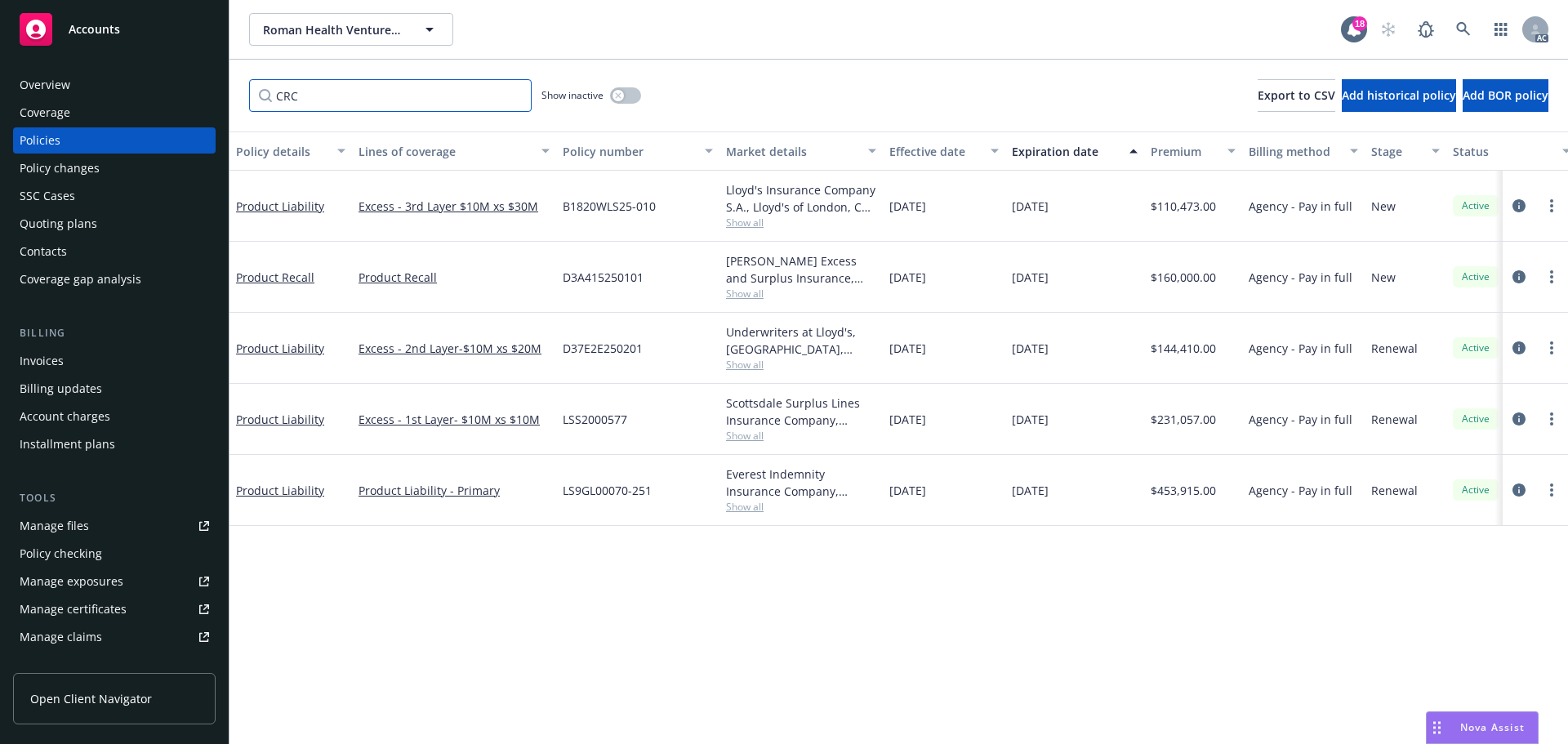
type input "CRC"
click at [1518, 278] on icon "circleInformation" at bounding box center [1519, 276] width 13 height 13
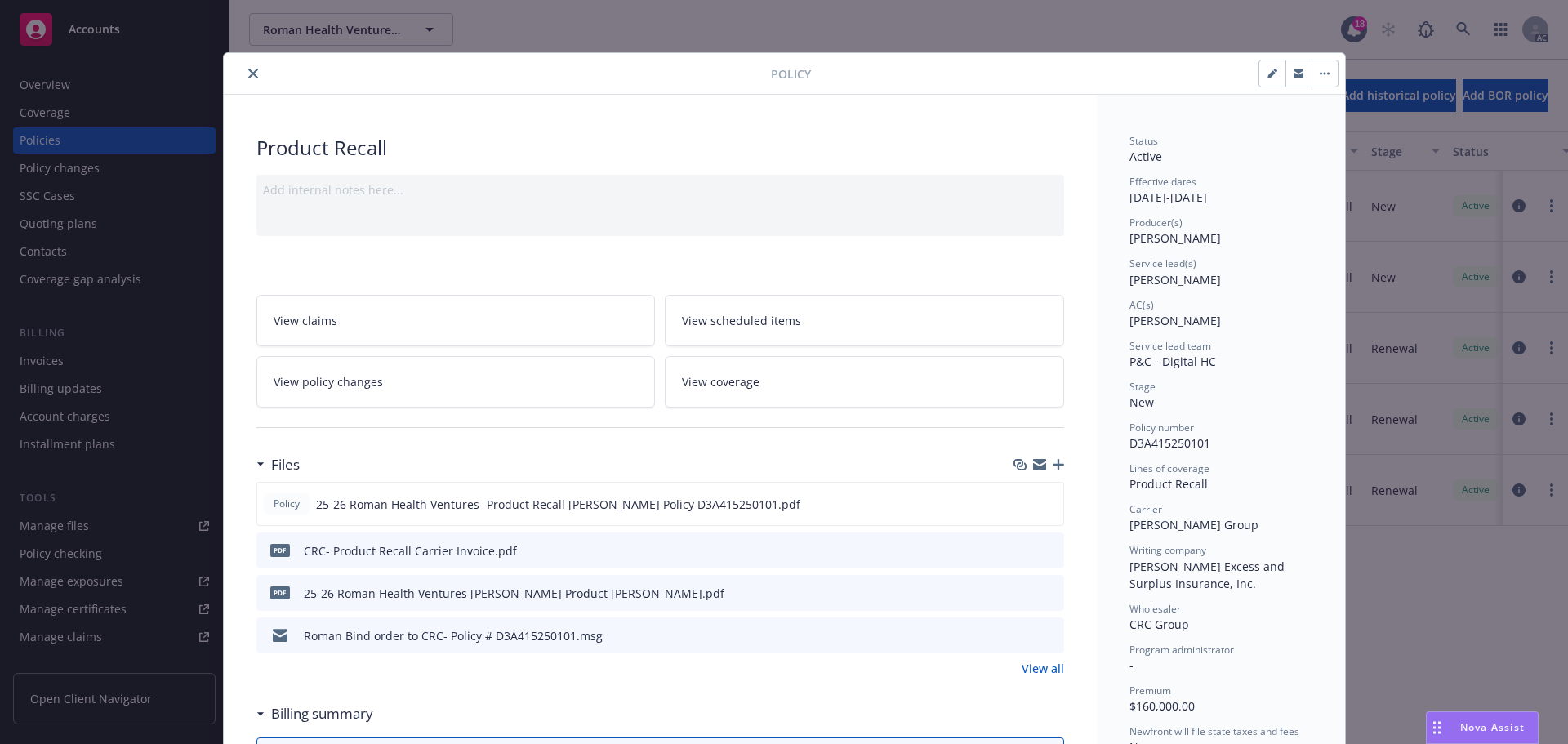
click at [248, 71] on icon "close" at bounding box center [252, 73] width 10 height 10
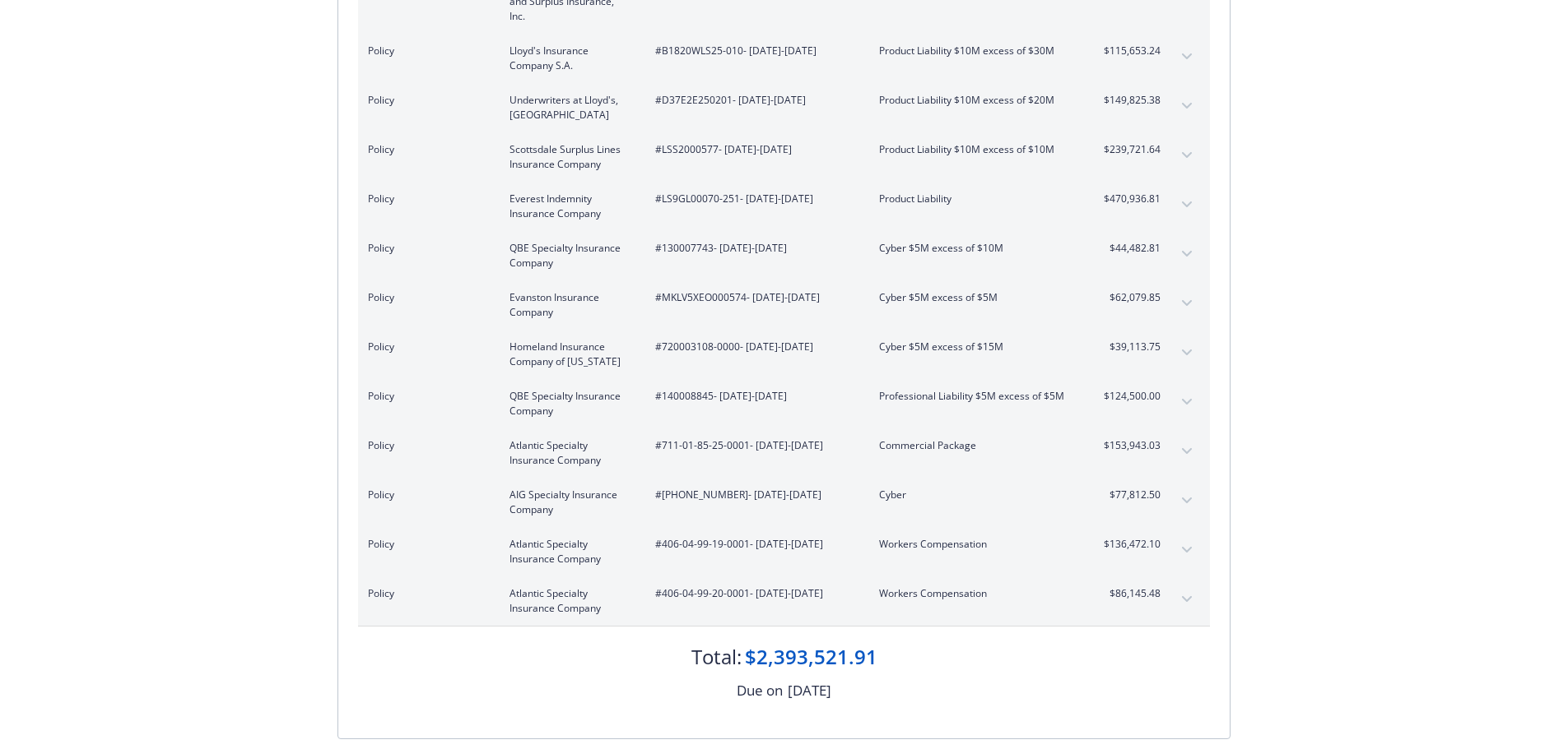
scroll to position [494, 0]
drag, startPoint x: 750, startPoint y: 432, endPoint x: 659, endPoint y: 429, distance: 91.0
click at [659, 435] on span "#711-01-85-25-0001 - 08/01/2025-08/01/2026" at bounding box center [753, 442] width 197 height 15
copy span "711-01-85-25-0001"
